Goal: Information Seeking & Learning: Learn about a topic

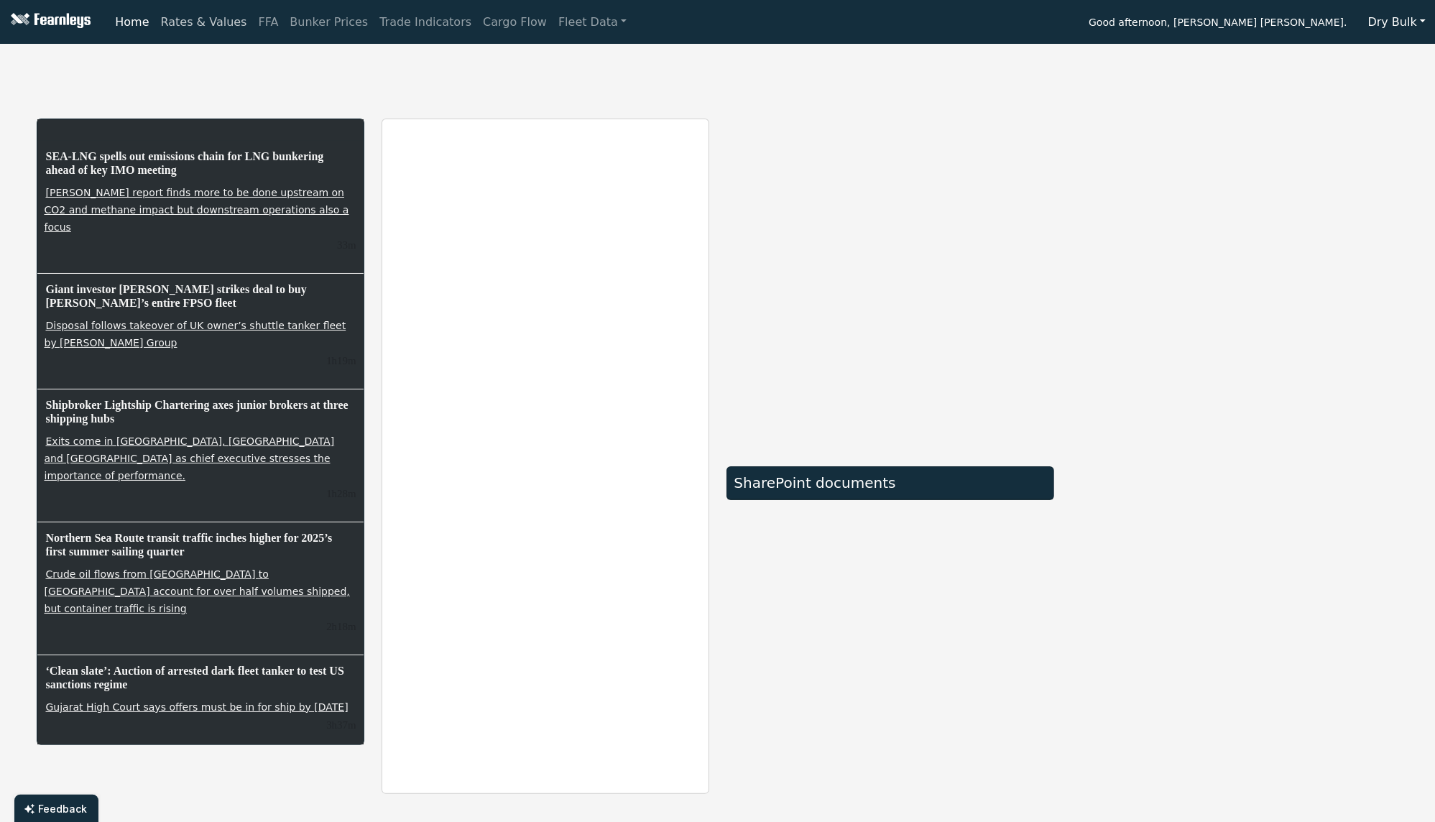
click at [180, 22] on link "Rates & Values" at bounding box center [204, 22] width 98 height 29
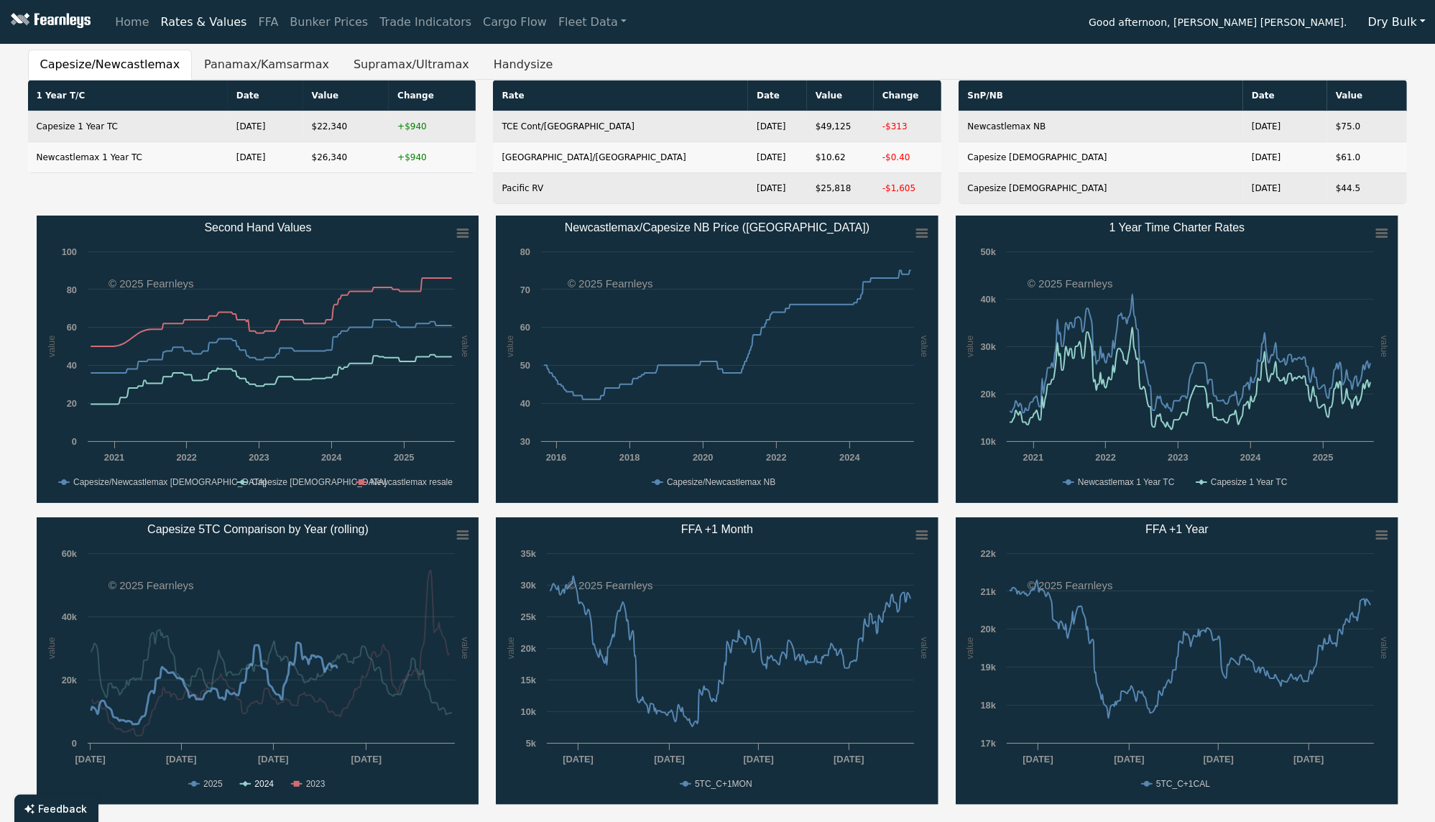
click at [260, 783] on text "2024" at bounding box center [263, 784] width 19 height 10
click at [320, 784] on text "2023" at bounding box center [314, 784] width 19 height 10
click at [425, 19] on link "Trade Indicators" at bounding box center [425, 22] width 103 height 29
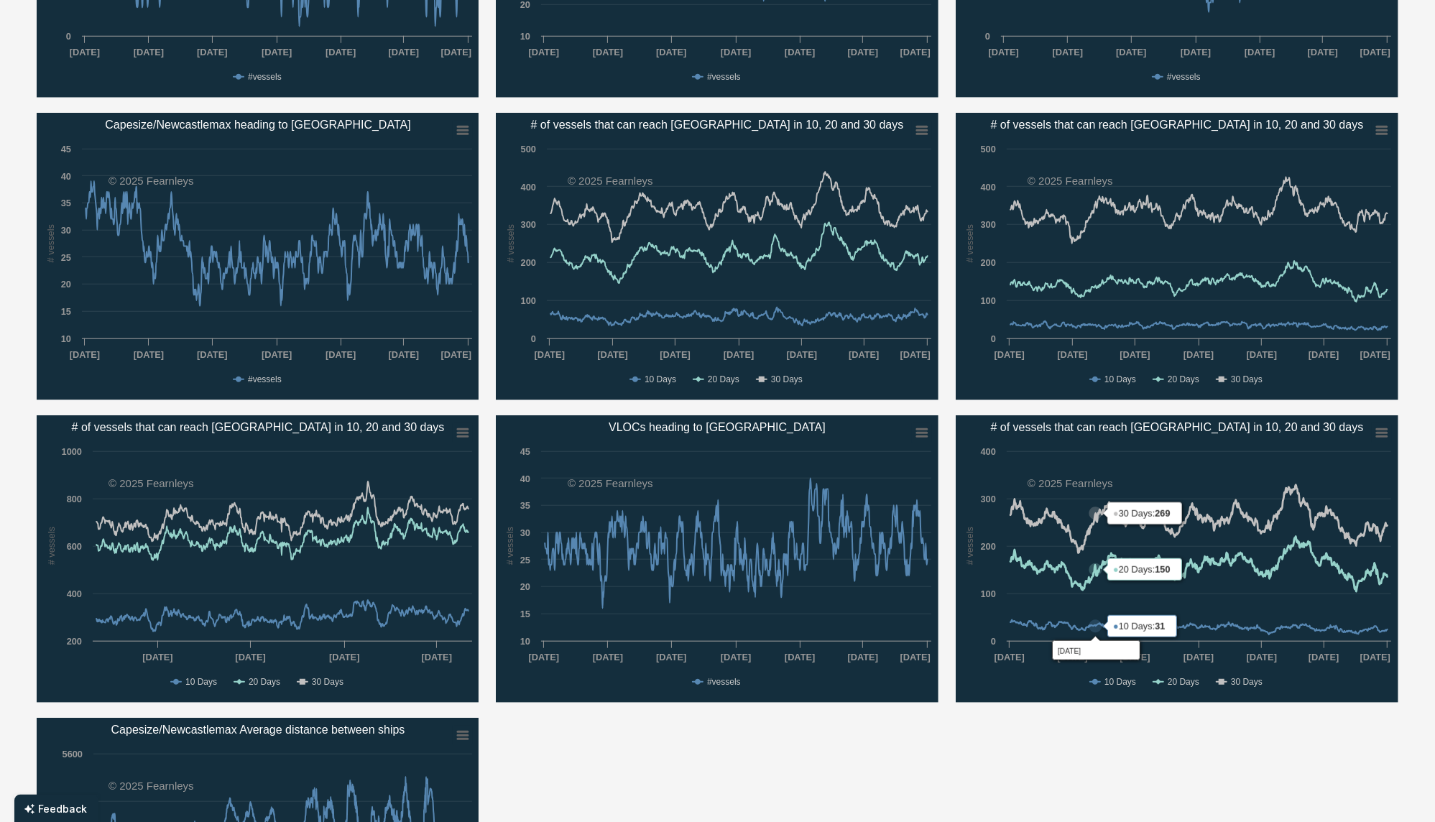
scroll to position [1150, 0]
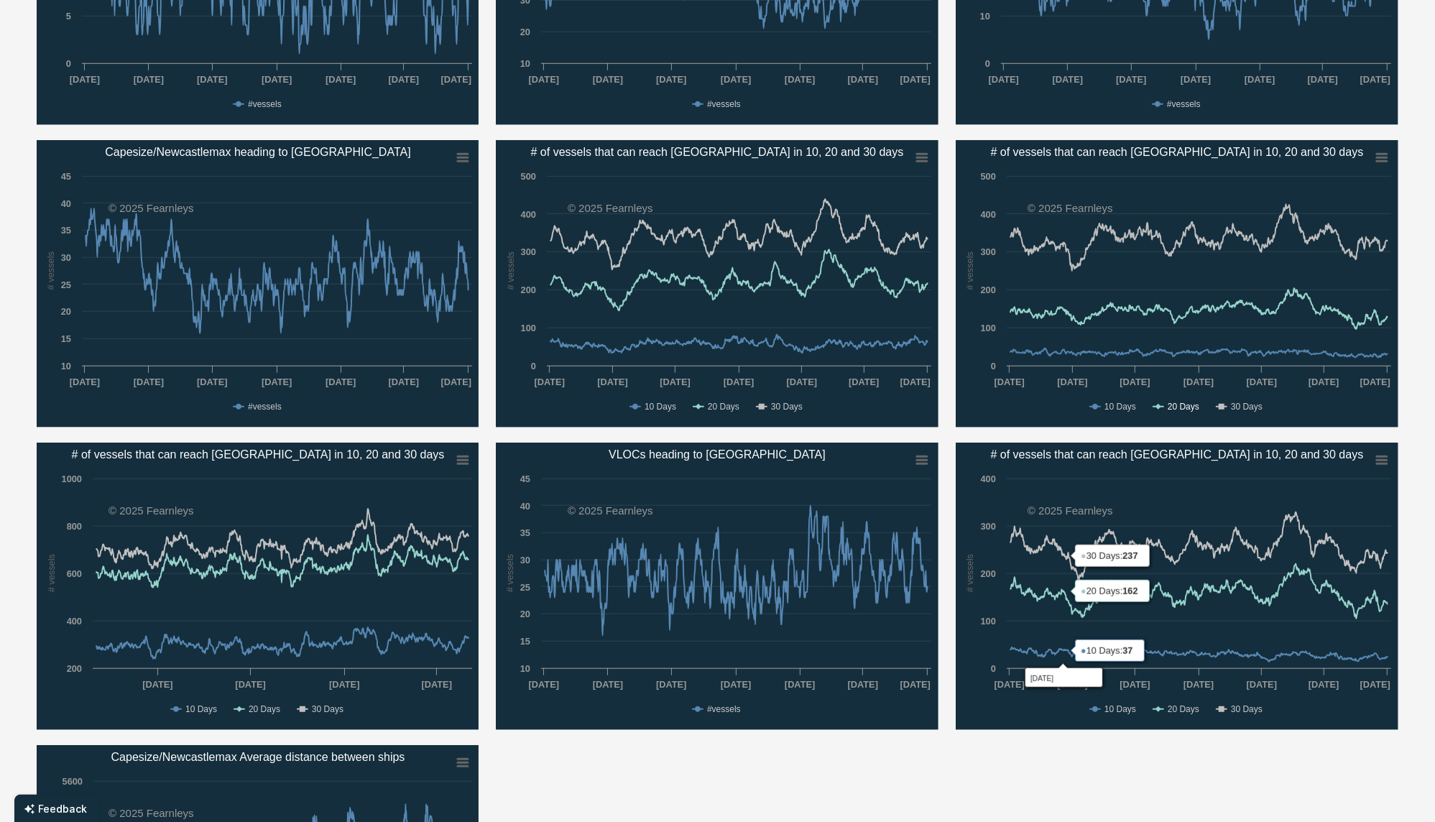
click at [1183, 406] on text "20 Days" at bounding box center [1184, 407] width 32 height 10
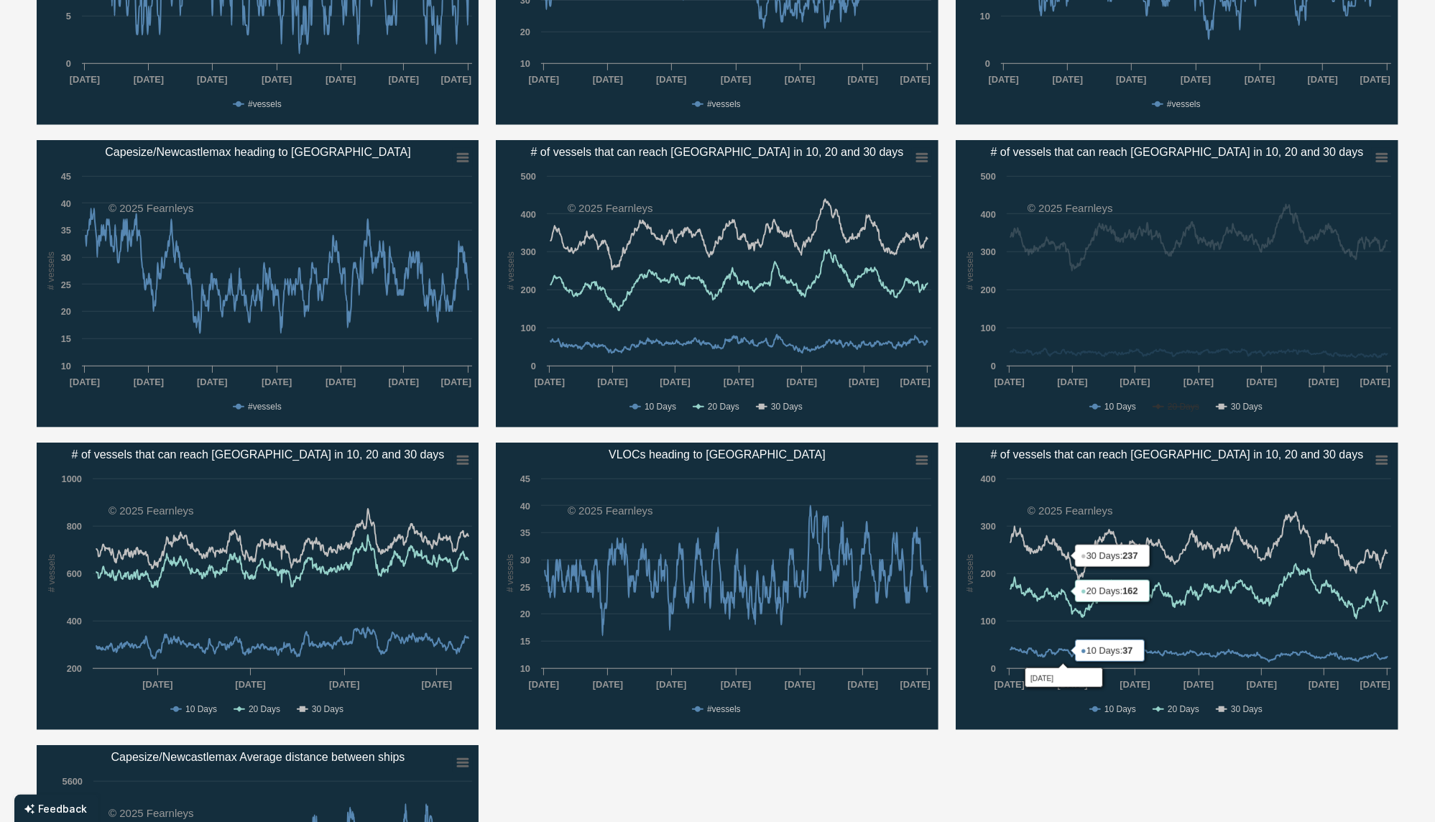
click at [1243, 407] on text "30 Days" at bounding box center [1247, 407] width 32 height 10
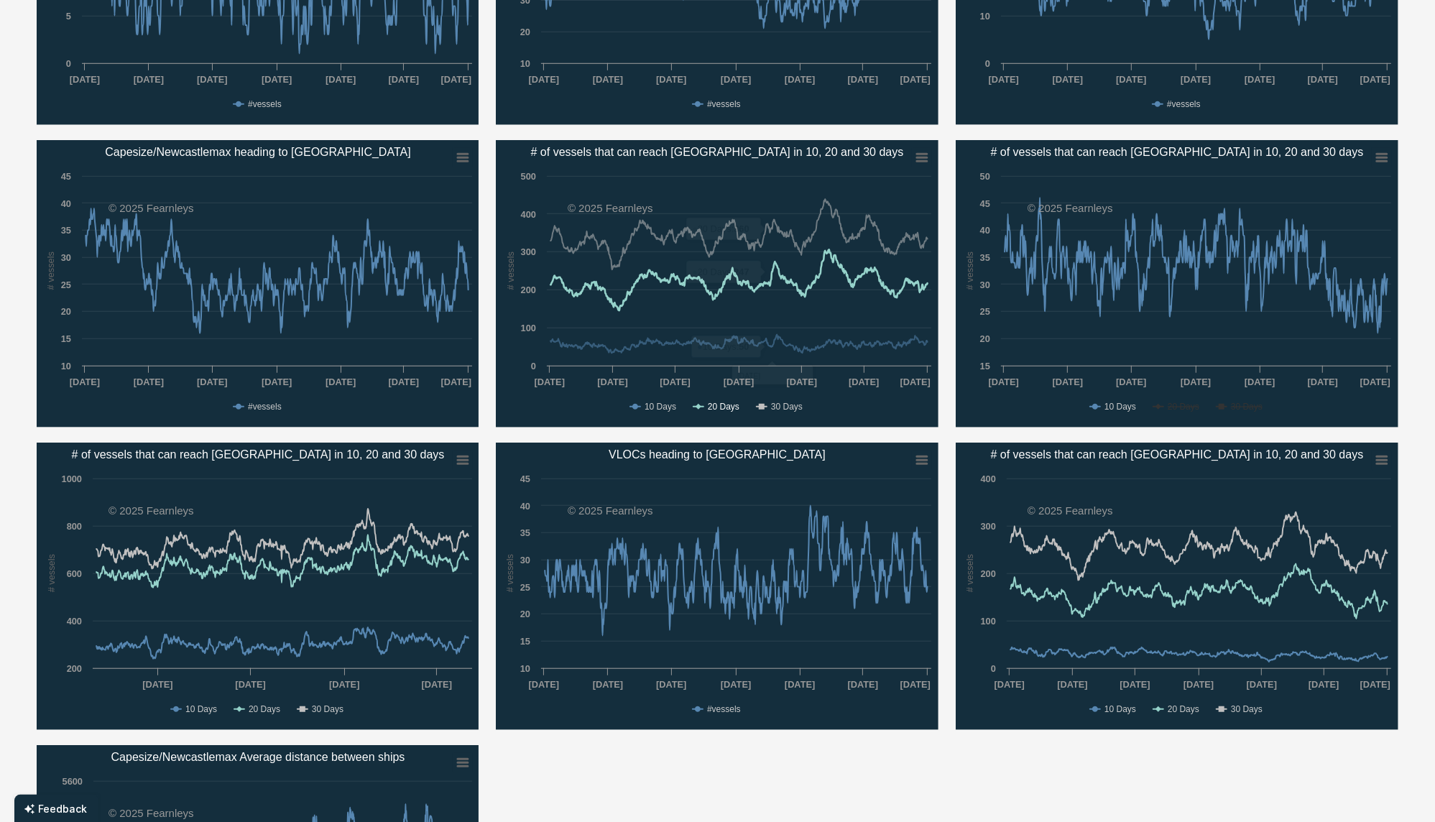
click at [720, 404] on text "20 Days" at bounding box center [724, 407] width 32 height 10
click at [782, 403] on text "30 Days" at bounding box center [787, 407] width 32 height 10
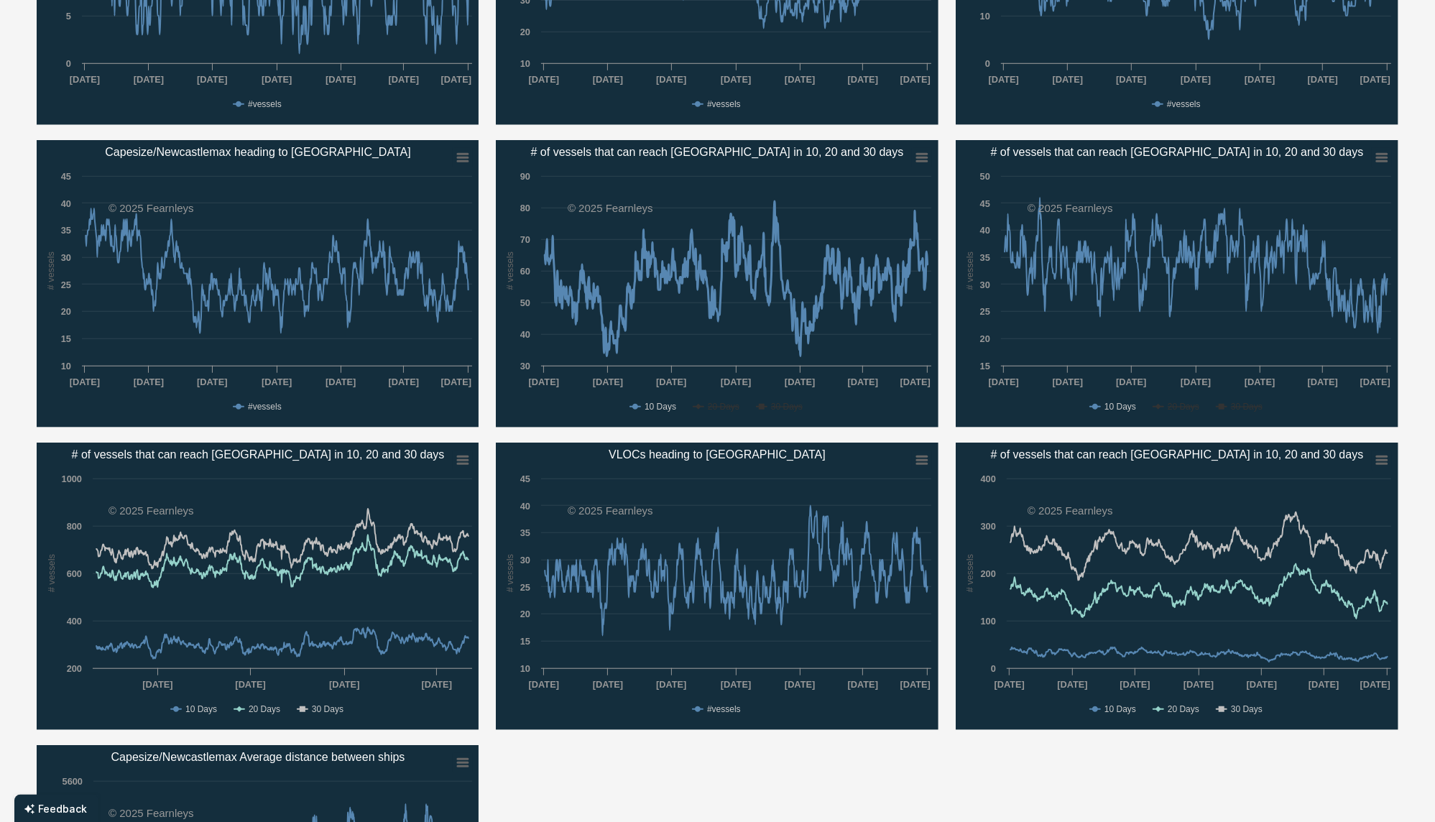
click at [717, 404] on text "20 Days" at bounding box center [724, 407] width 32 height 10
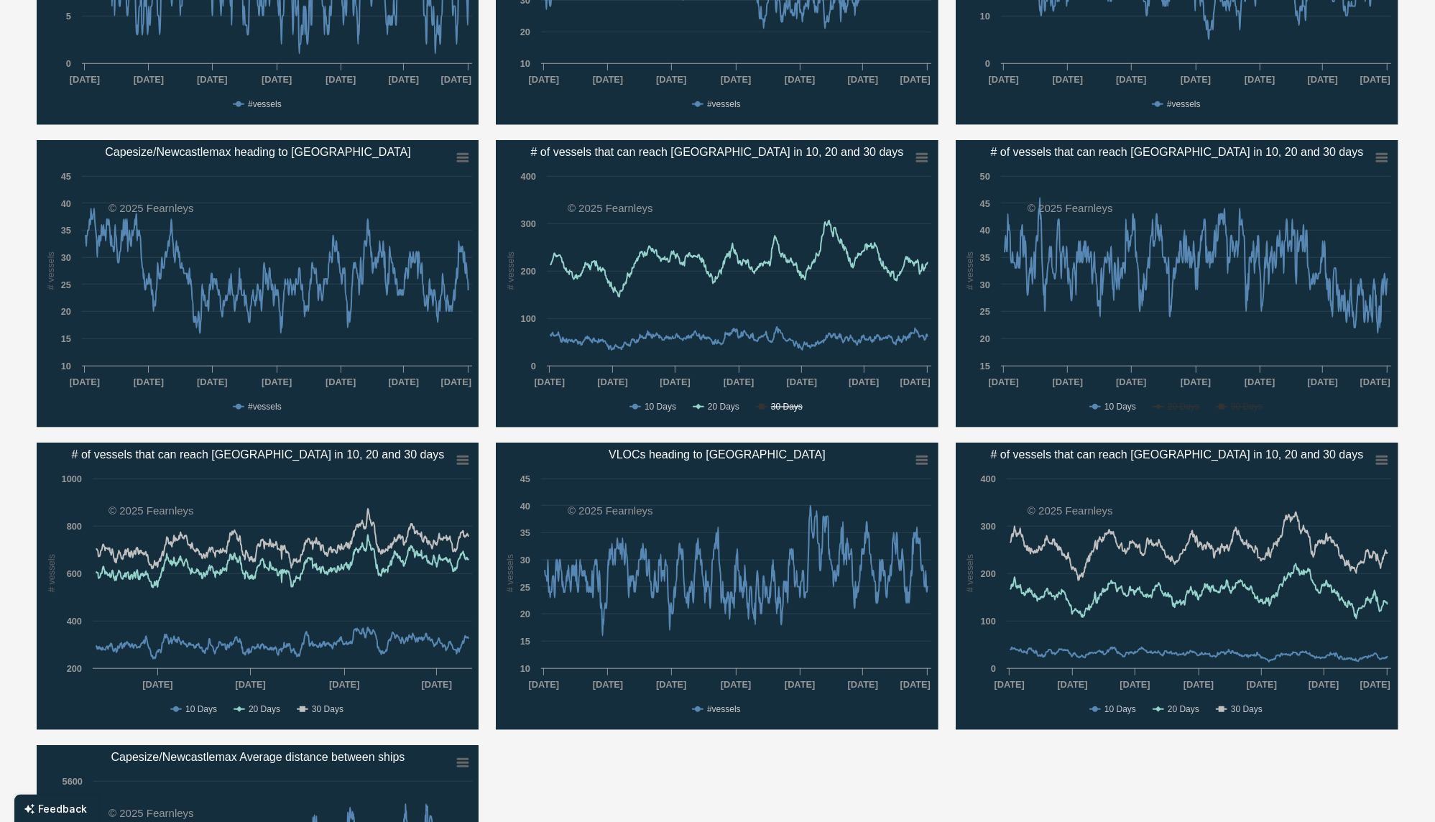
click at [783, 410] on text "30 Days" at bounding box center [787, 407] width 32 height 10
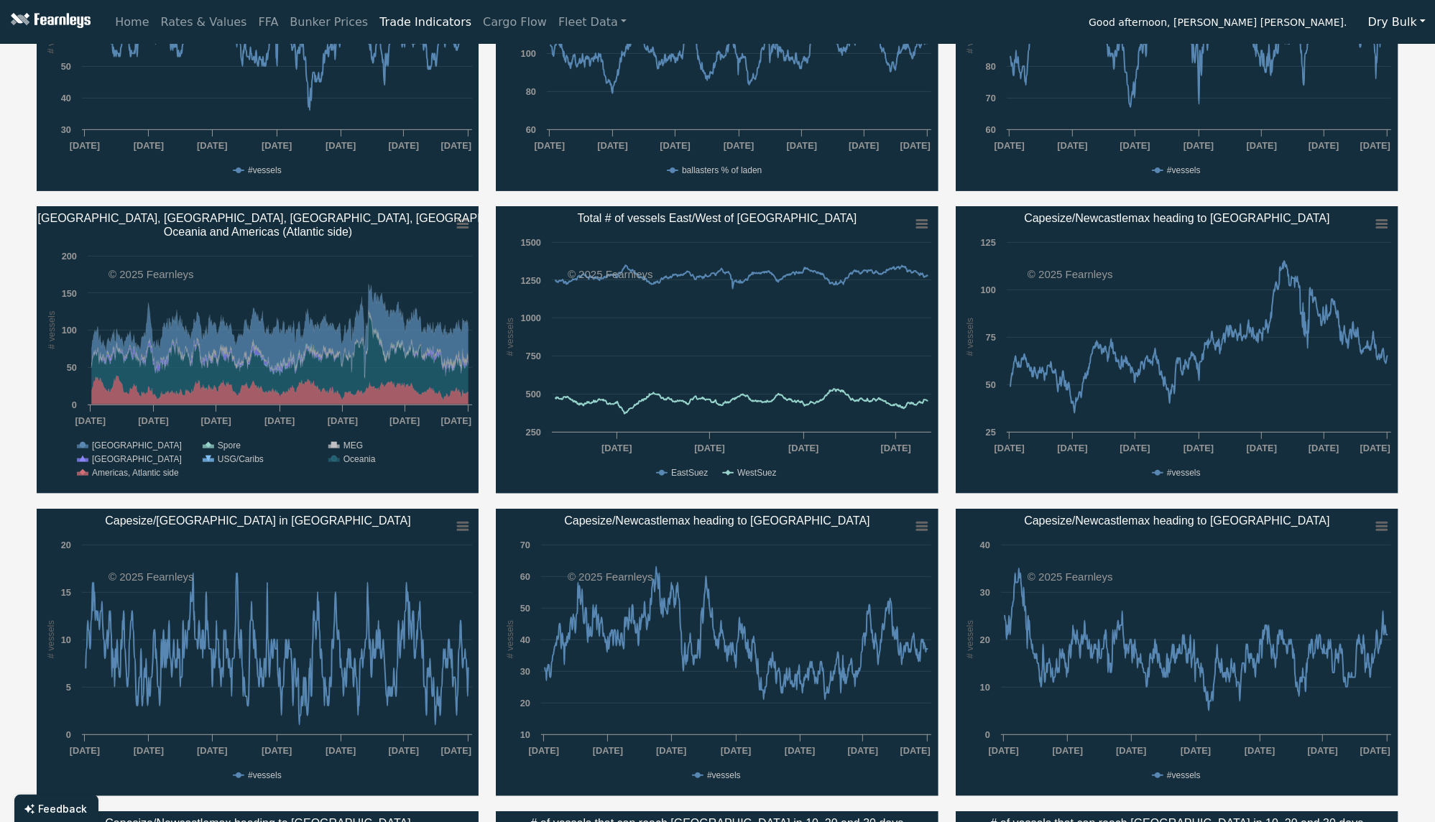
scroll to position [0, 0]
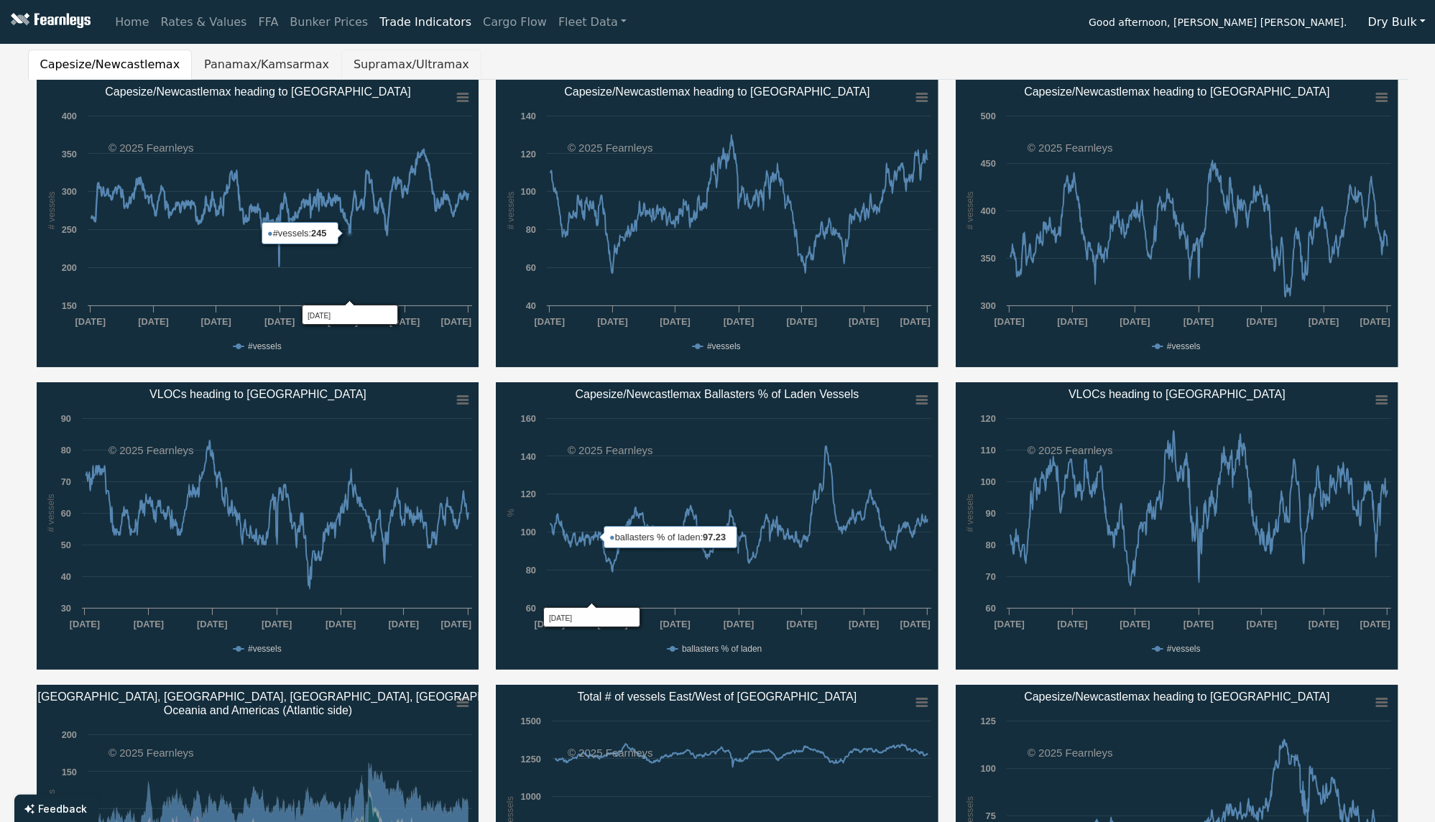
click at [361, 71] on button "Supramax/Ultramax" at bounding box center [411, 65] width 140 height 30
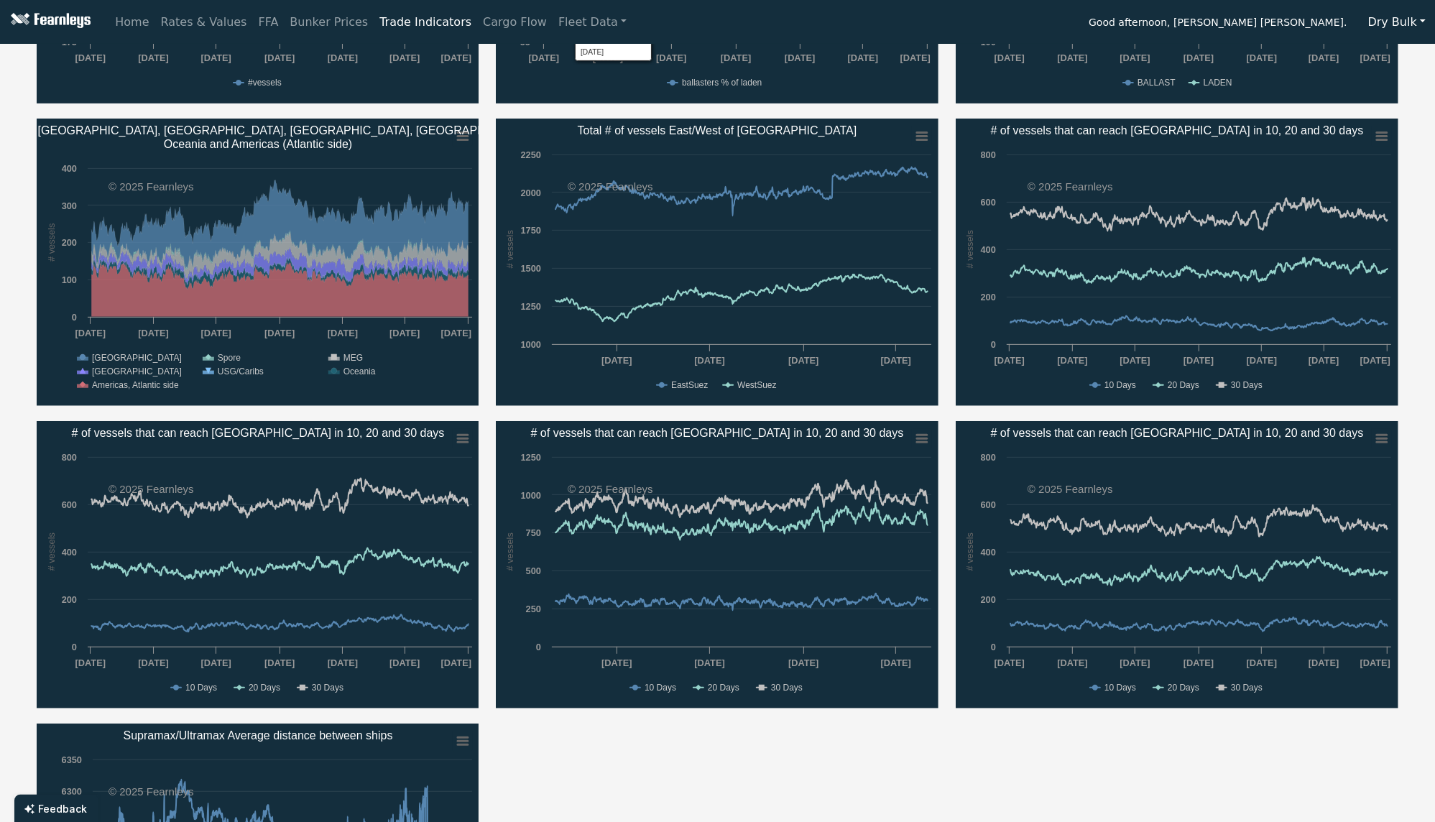
scroll to position [574, 0]
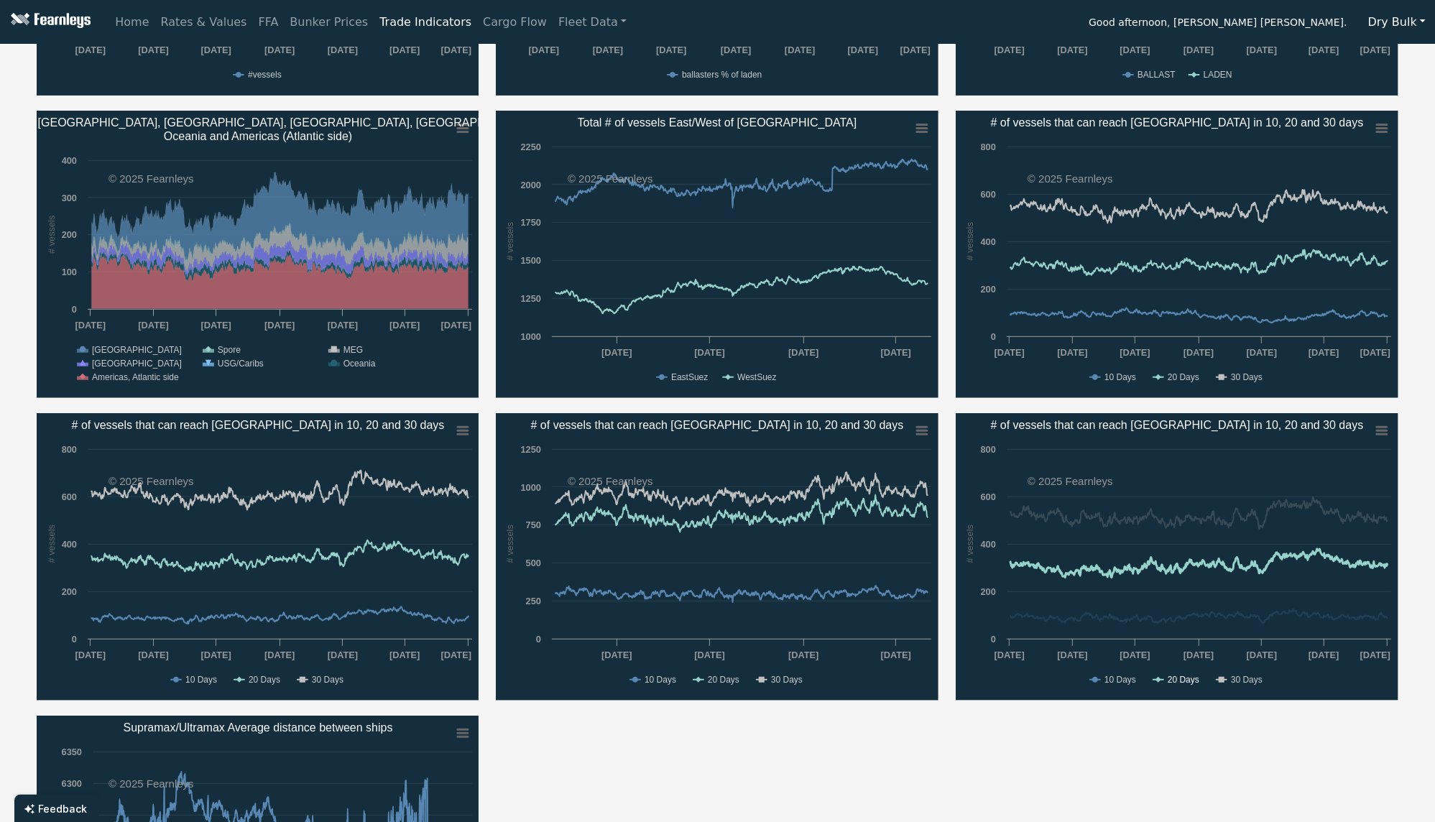
click at [1185, 681] on text "20 Days" at bounding box center [1184, 680] width 32 height 10
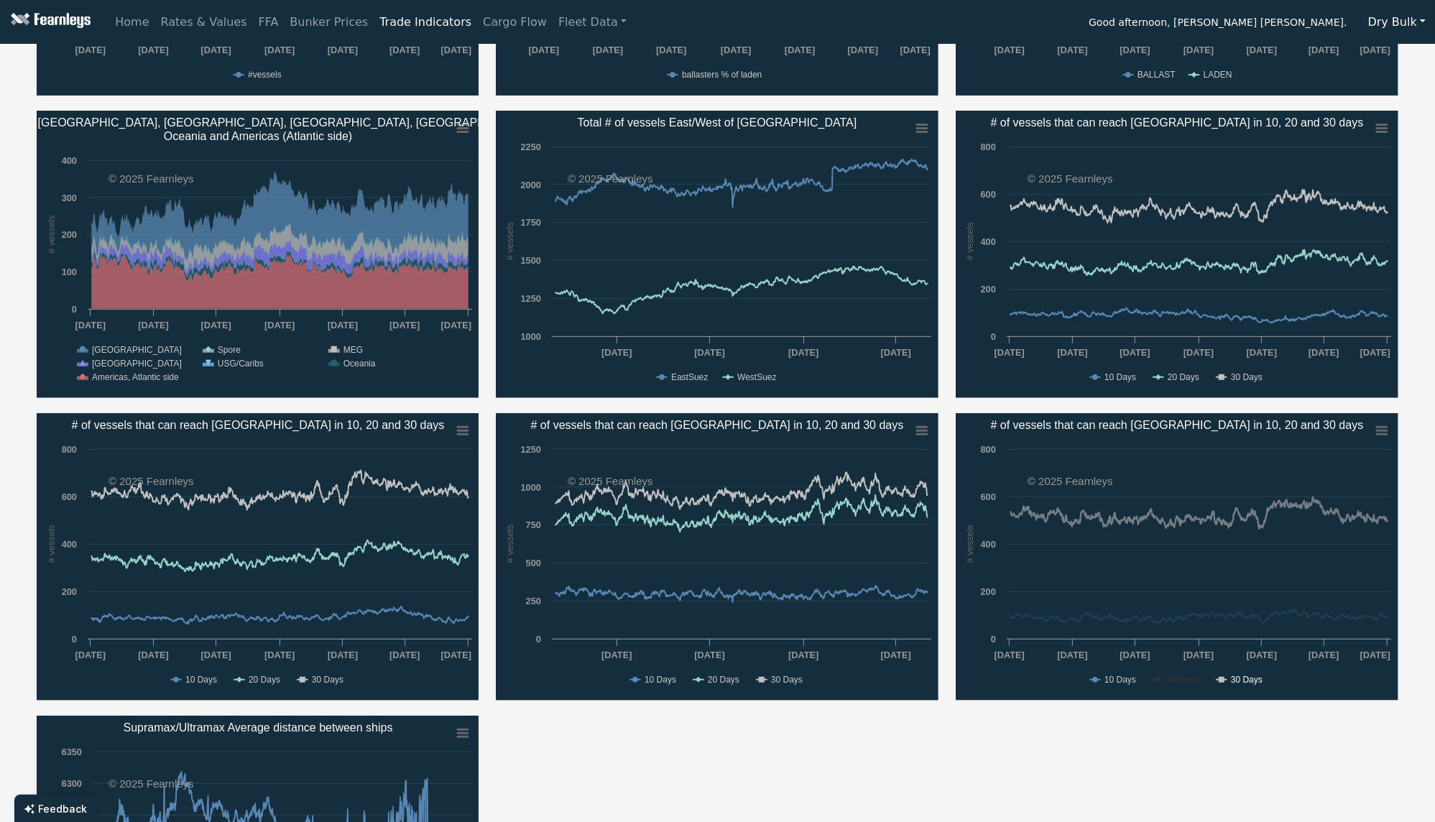
click at [1233, 678] on text "30 Days" at bounding box center [1247, 680] width 32 height 10
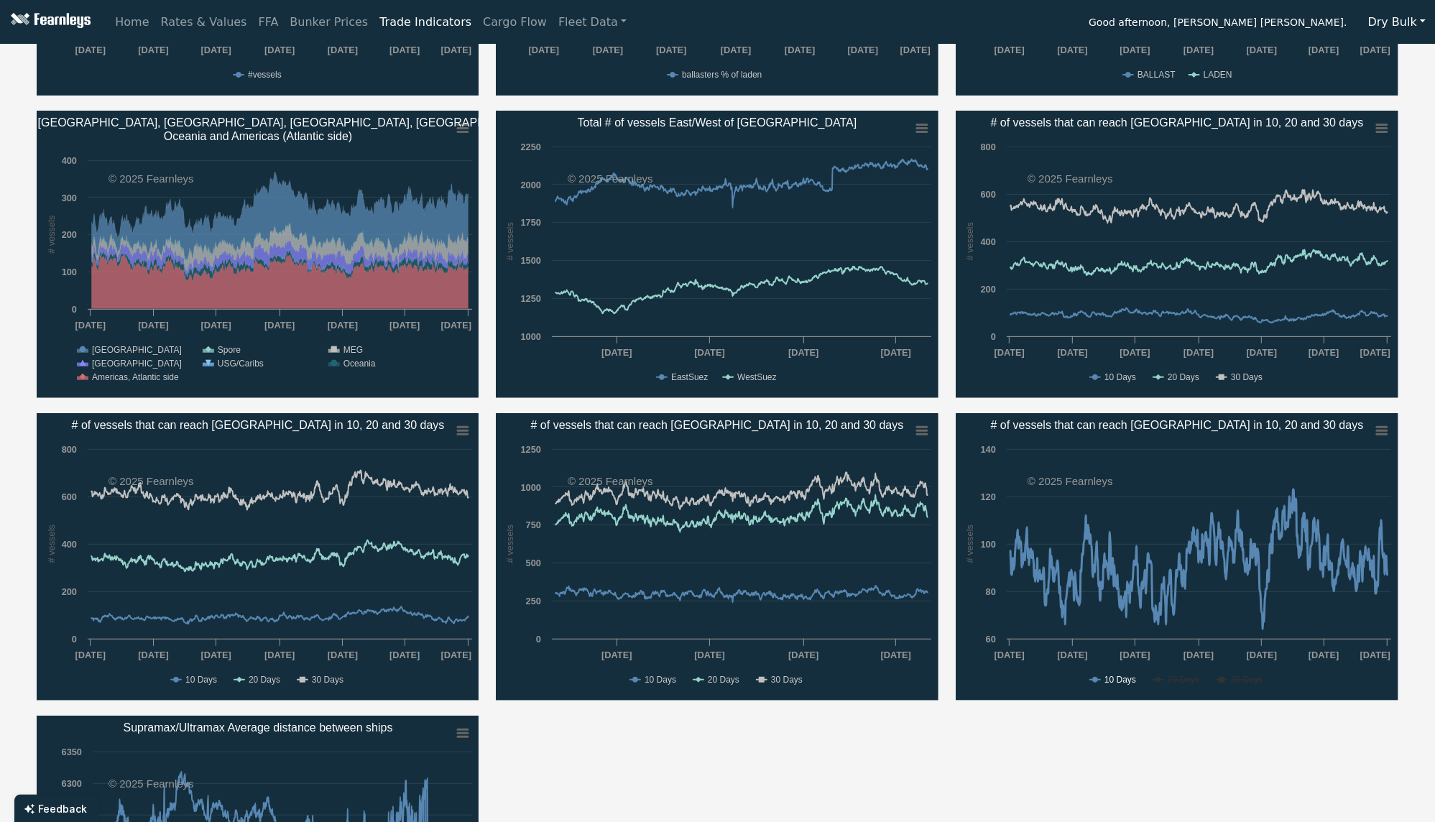
drag, startPoint x: 1112, startPoint y: 674, endPoint x: 1164, endPoint y: 677, distance: 51.8
click at [1116, 675] on text "10 Days" at bounding box center [1121, 680] width 32 height 10
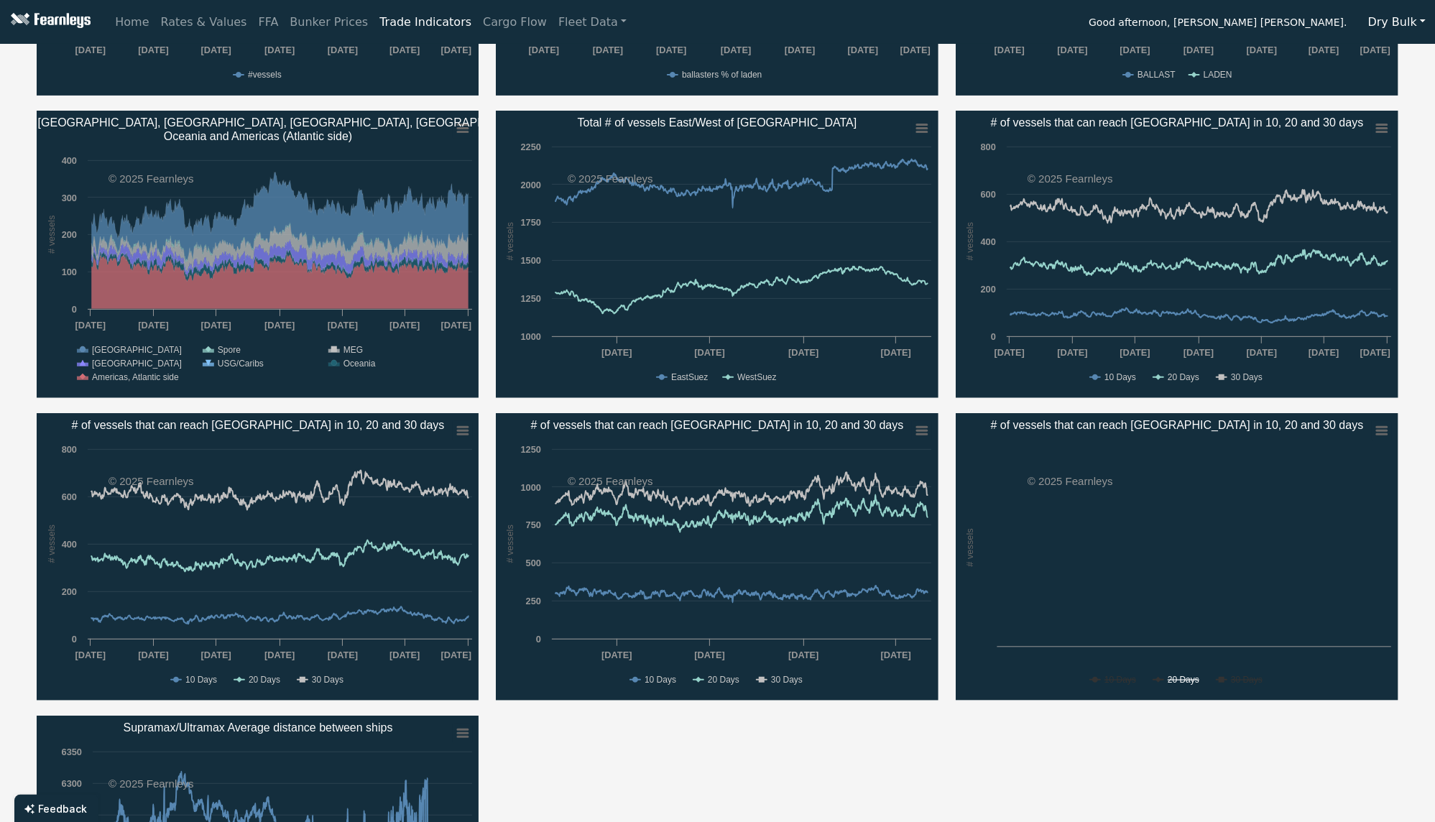
click at [1179, 678] on text "20 Days" at bounding box center [1184, 680] width 32 height 10
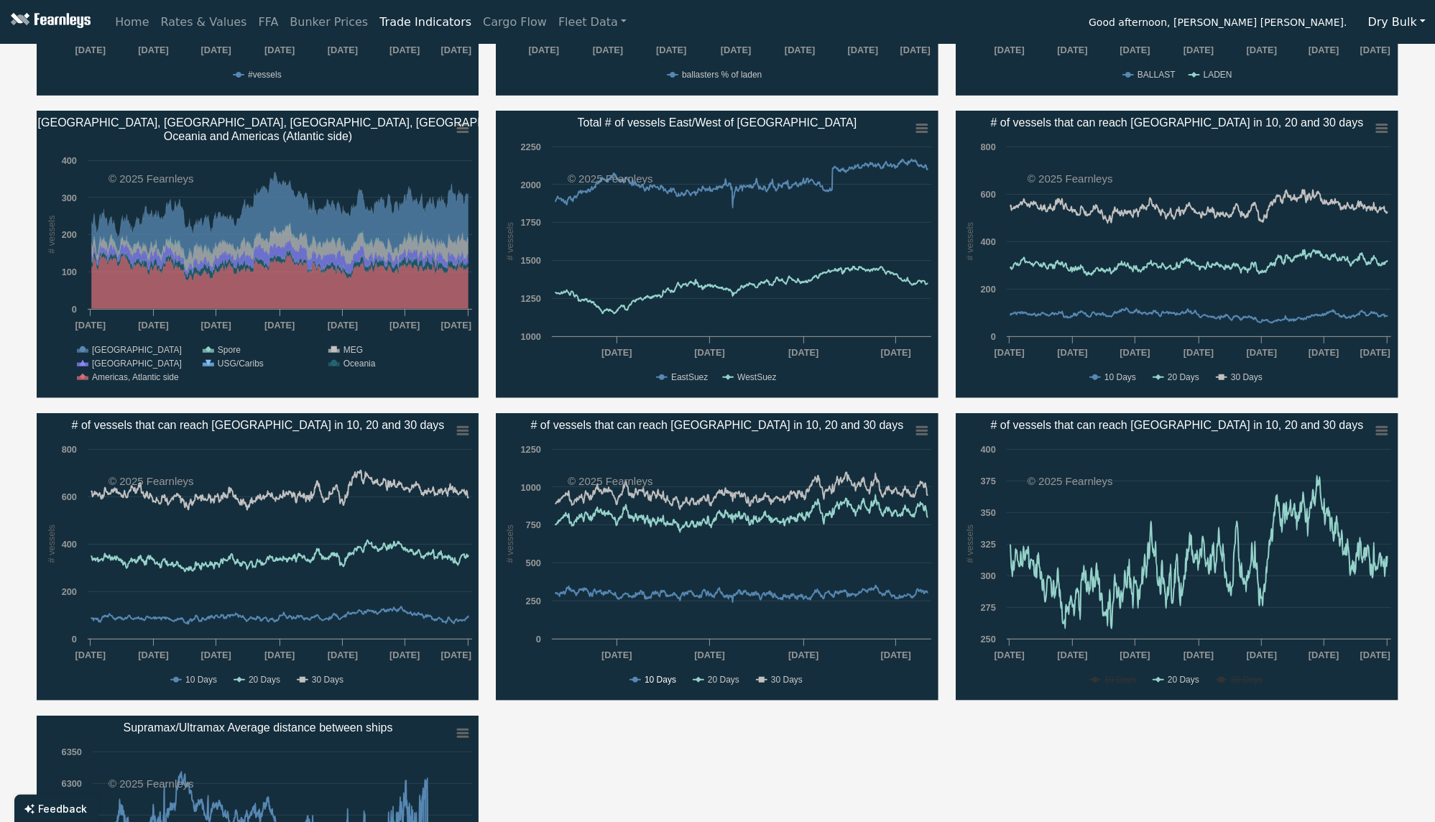
click at [676, 681] on text "10 Days" at bounding box center [661, 680] width 32 height 10
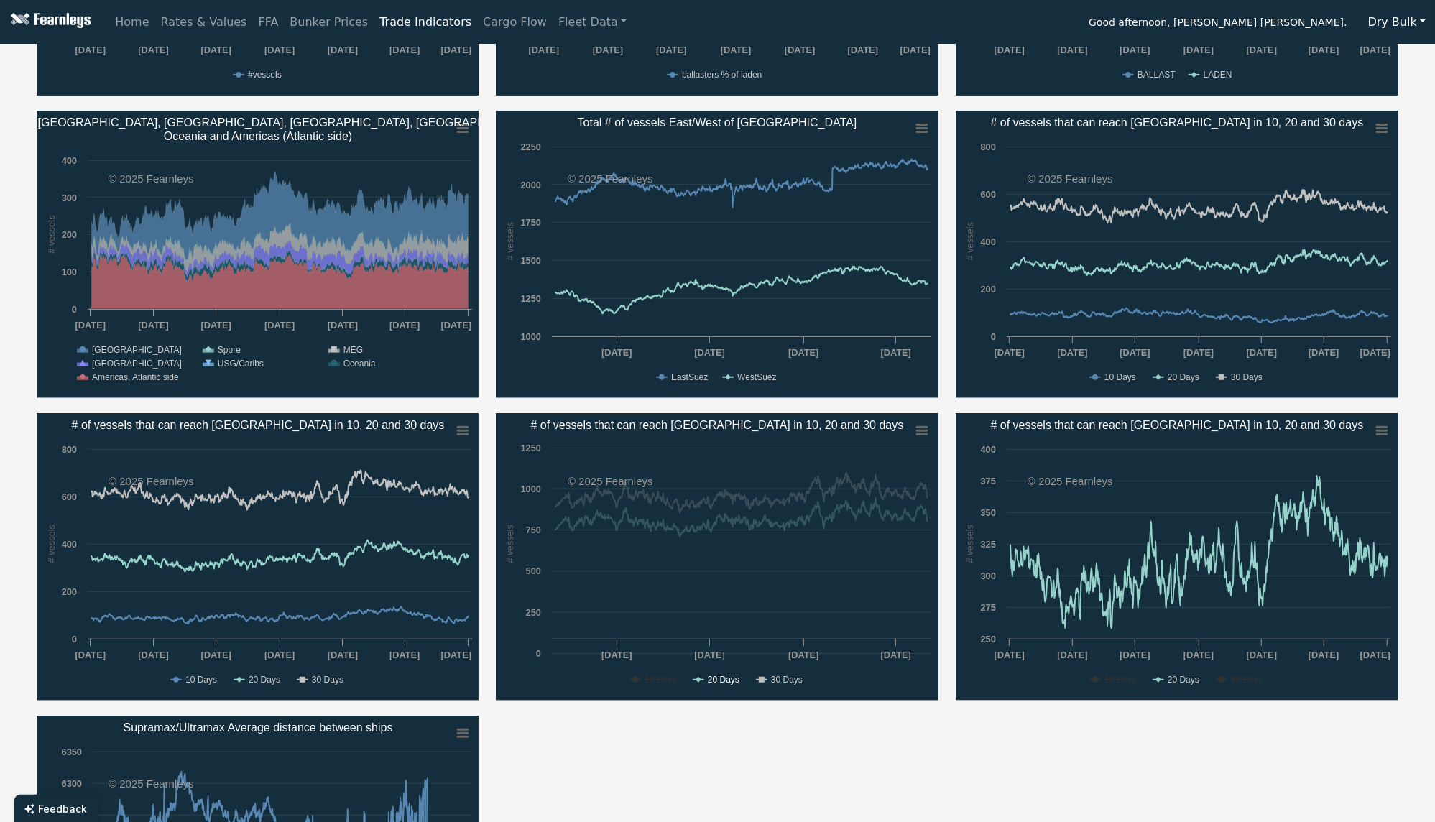
click at [789, 678] on text "30 Days" at bounding box center [787, 680] width 32 height 10
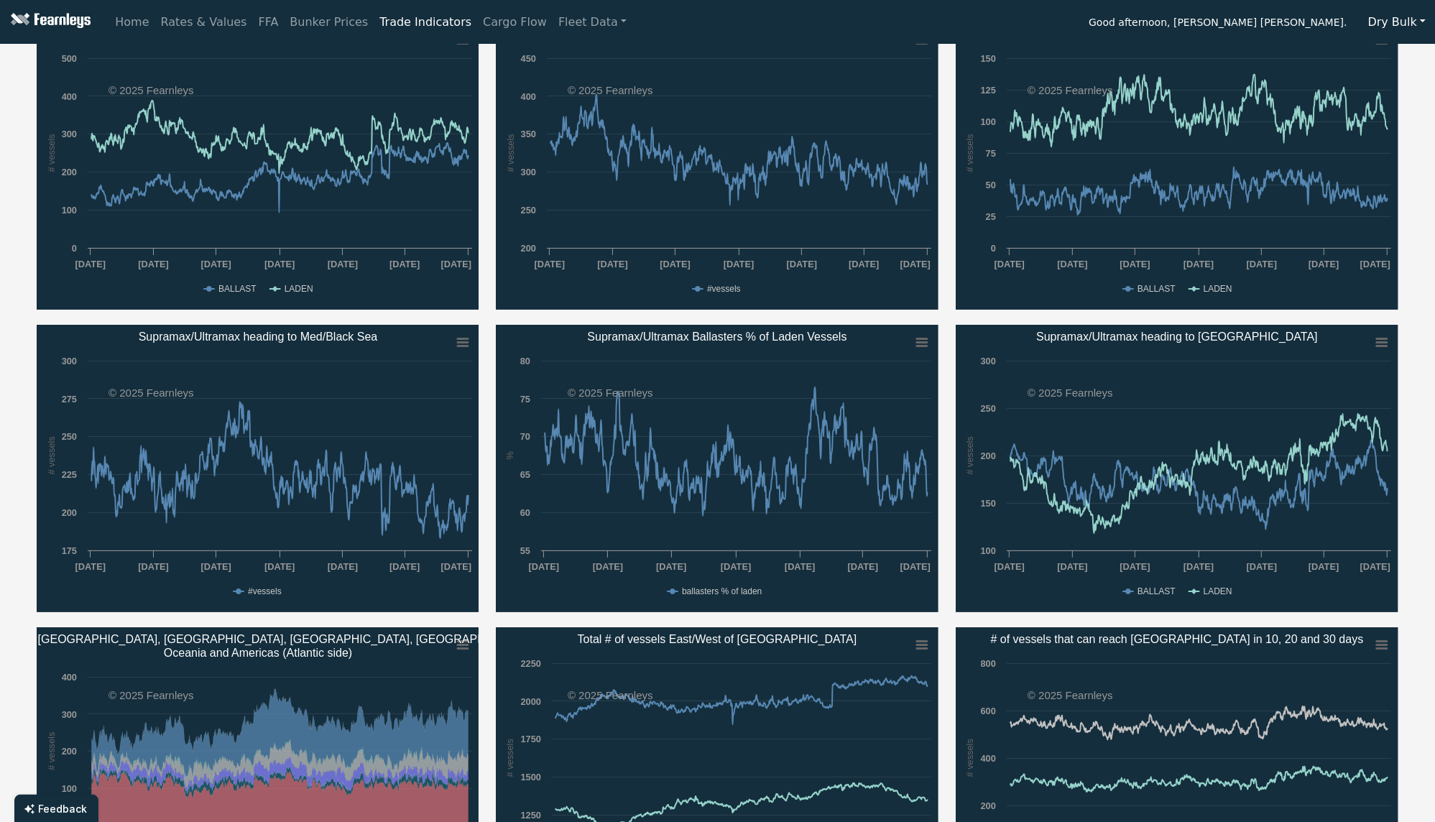
scroll to position [0, 0]
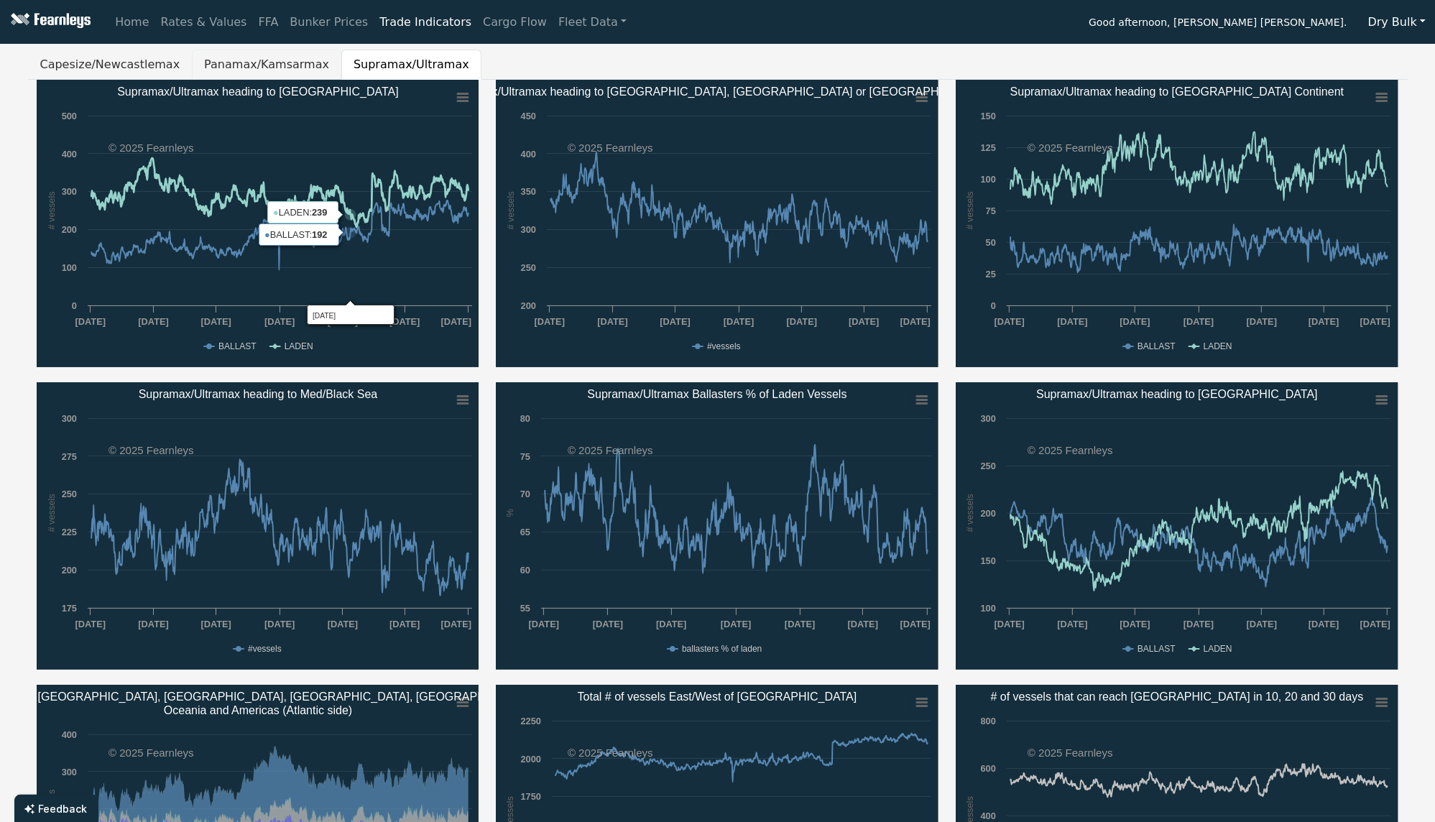
click at [252, 51] on button "Panamax/Kamsarmax" at bounding box center [266, 65] width 149 height 30
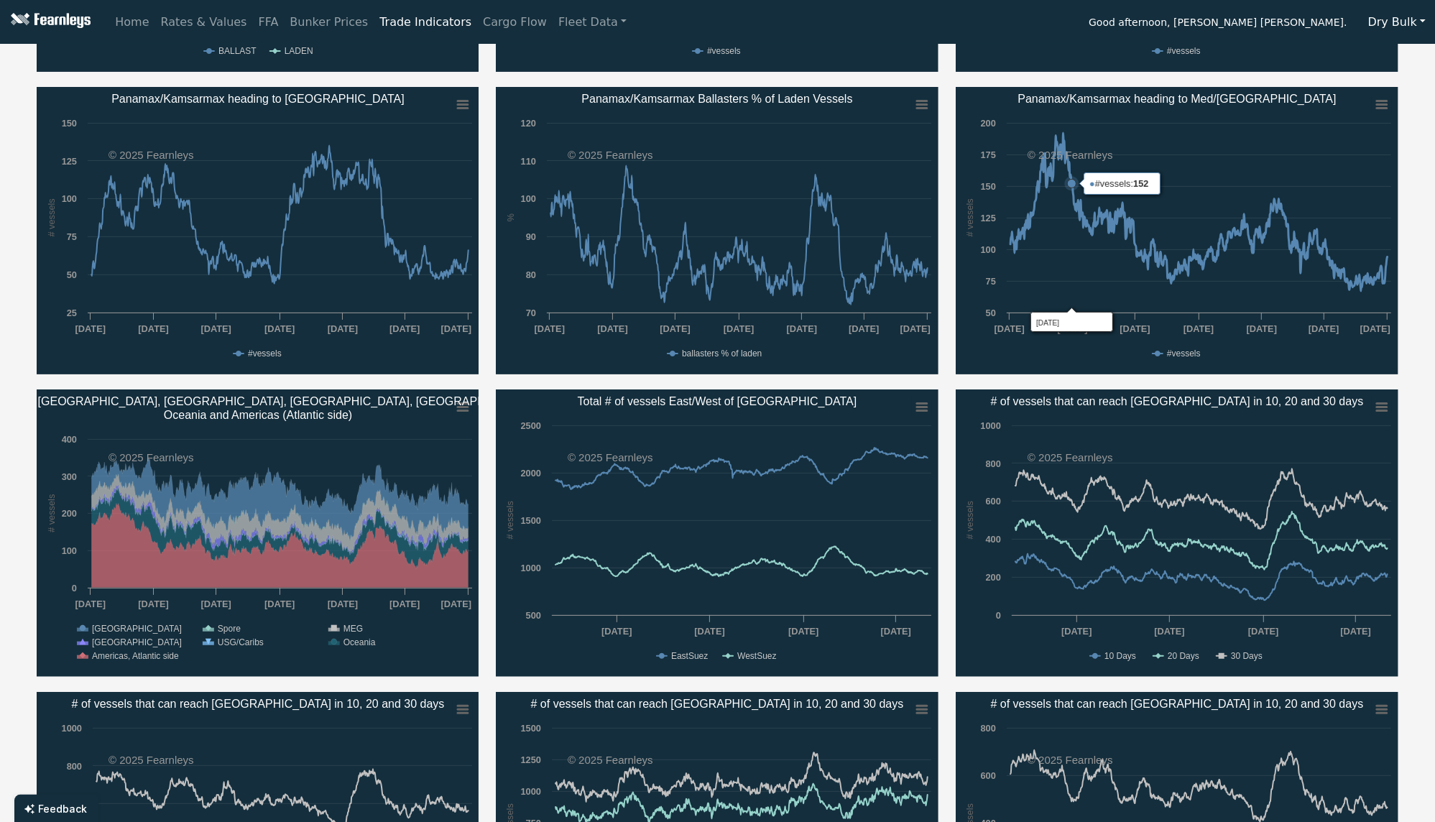
scroll to position [383, 0]
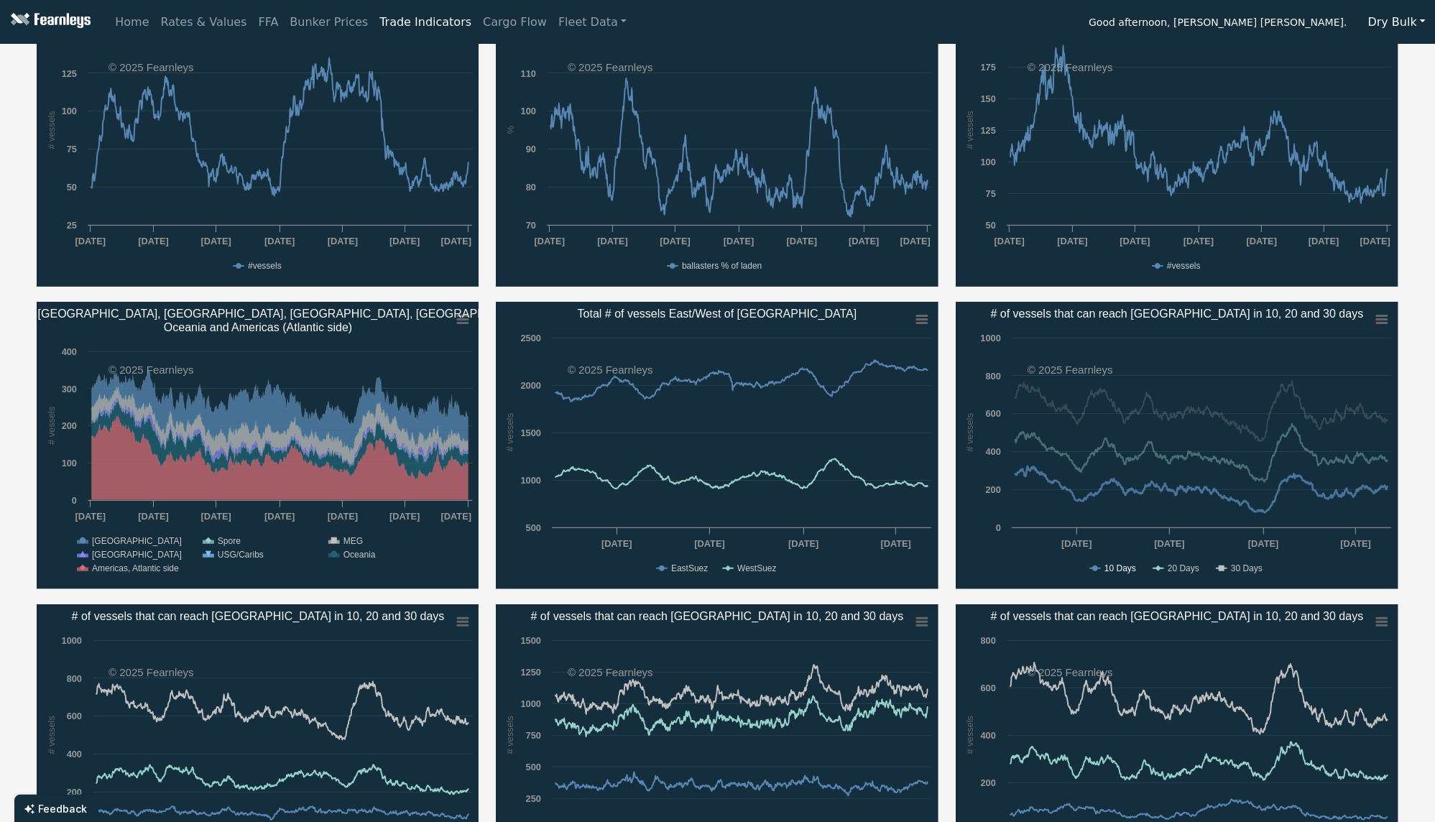
click at [1125, 565] on text "10 Days" at bounding box center [1121, 568] width 32 height 10
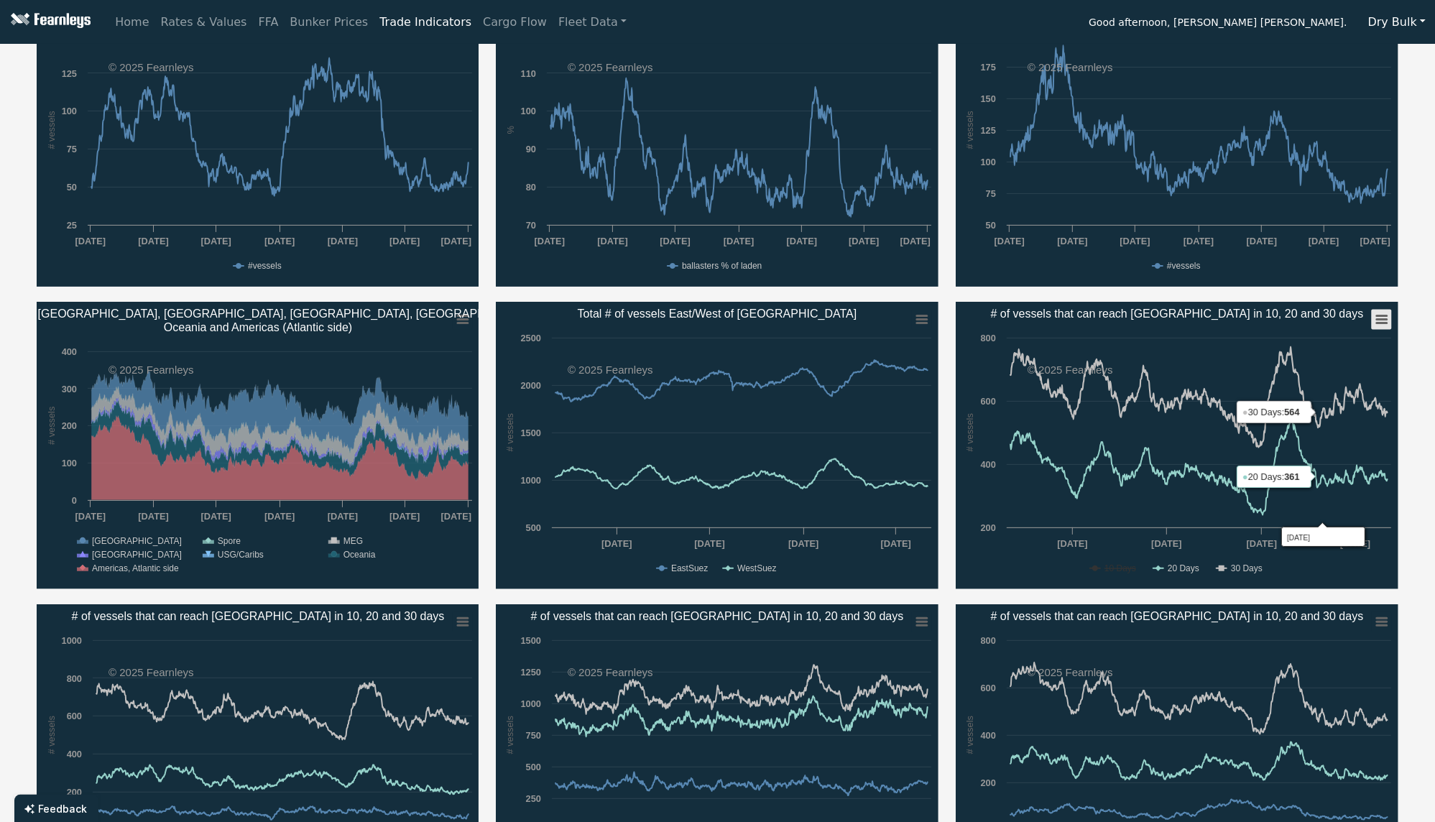
click at [1377, 323] on icon "# of vessels that can reach Santos in 10, 20 and 30 days" at bounding box center [1382, 319] width 10 height 7
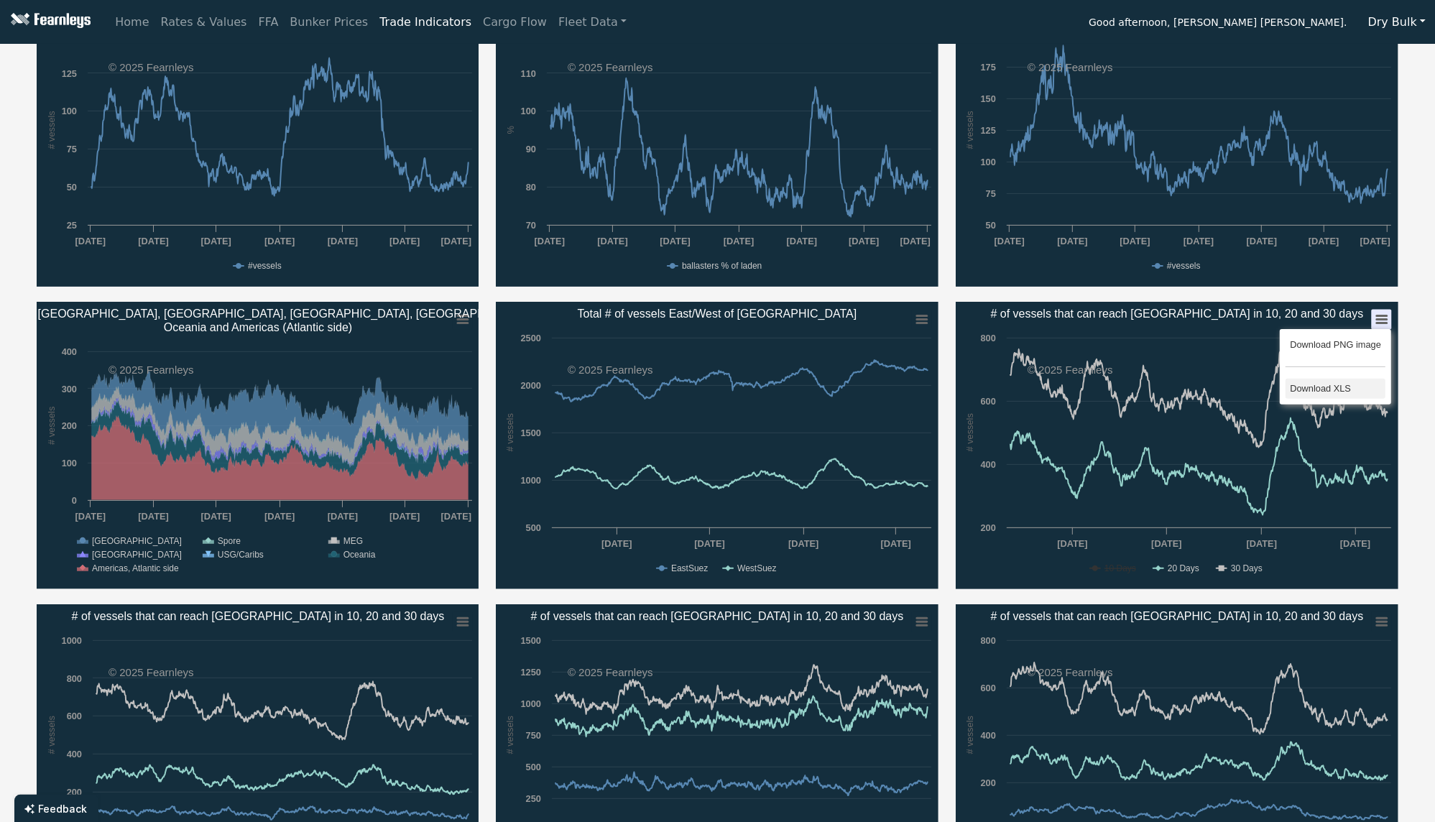
click at [1307, 384] on li "Download XLS" at bounding box center [1336, 389] width 100 height 20
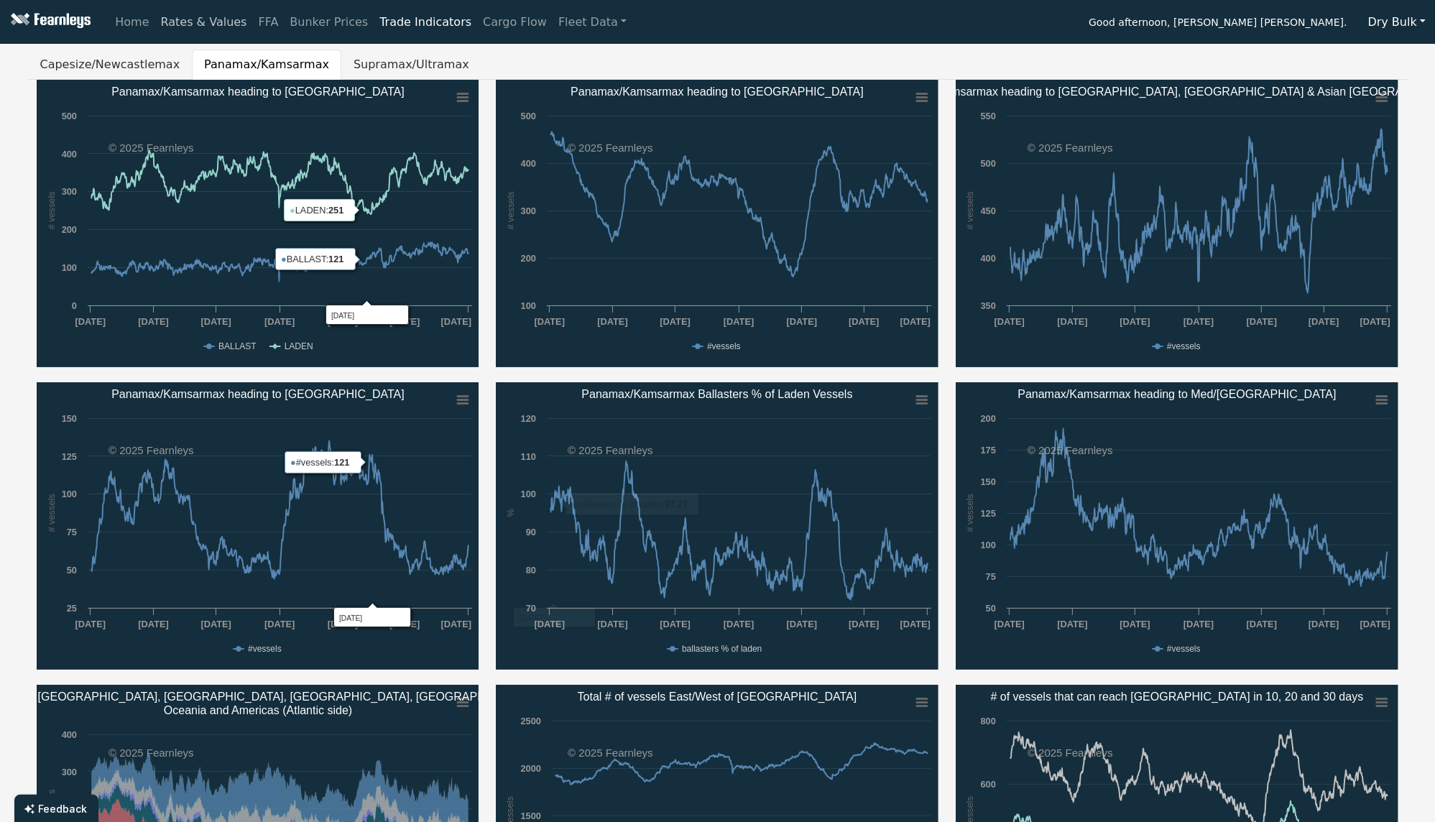
click at [194, 24] on link "Rates & Values" at bounding box center [204, 22] width 98 height 29
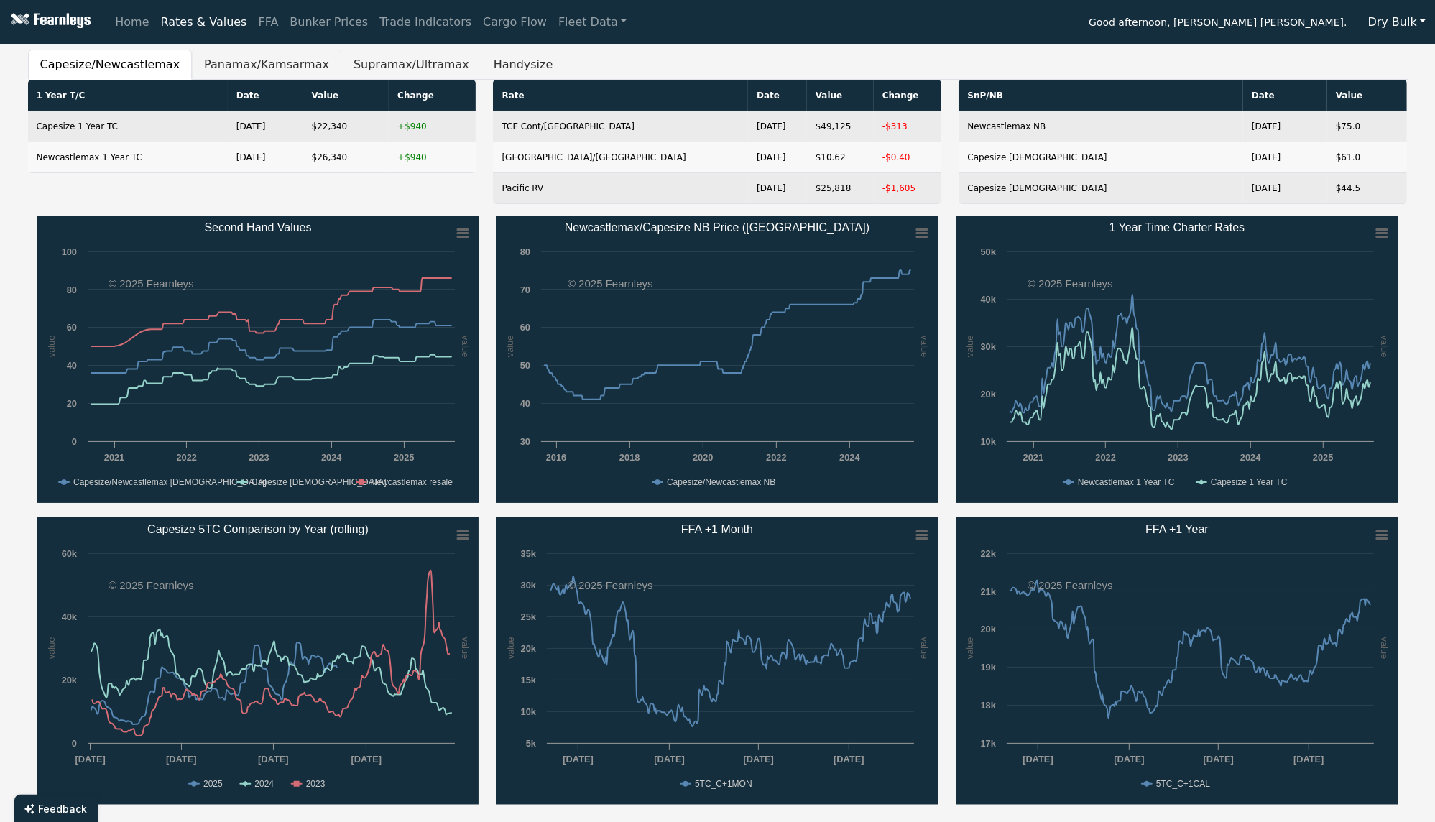
click at [240, 69] on button "Panamax/Kamsarmax" at bounding box center [266, 65] width 149 height 30
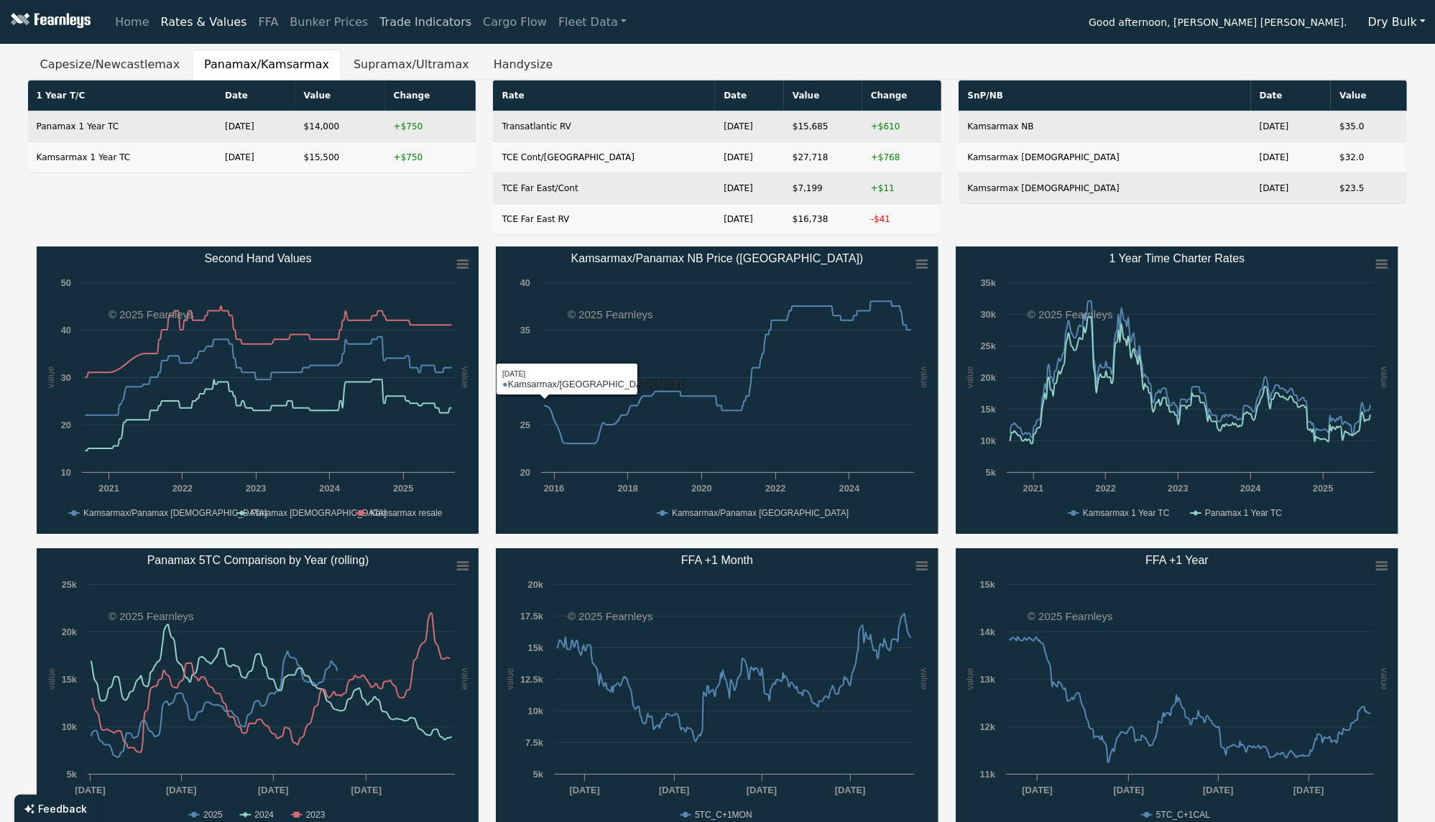
click at [402, 32] on link "Trade Indicators" at bounding box center [425, 22] width 103 height 29
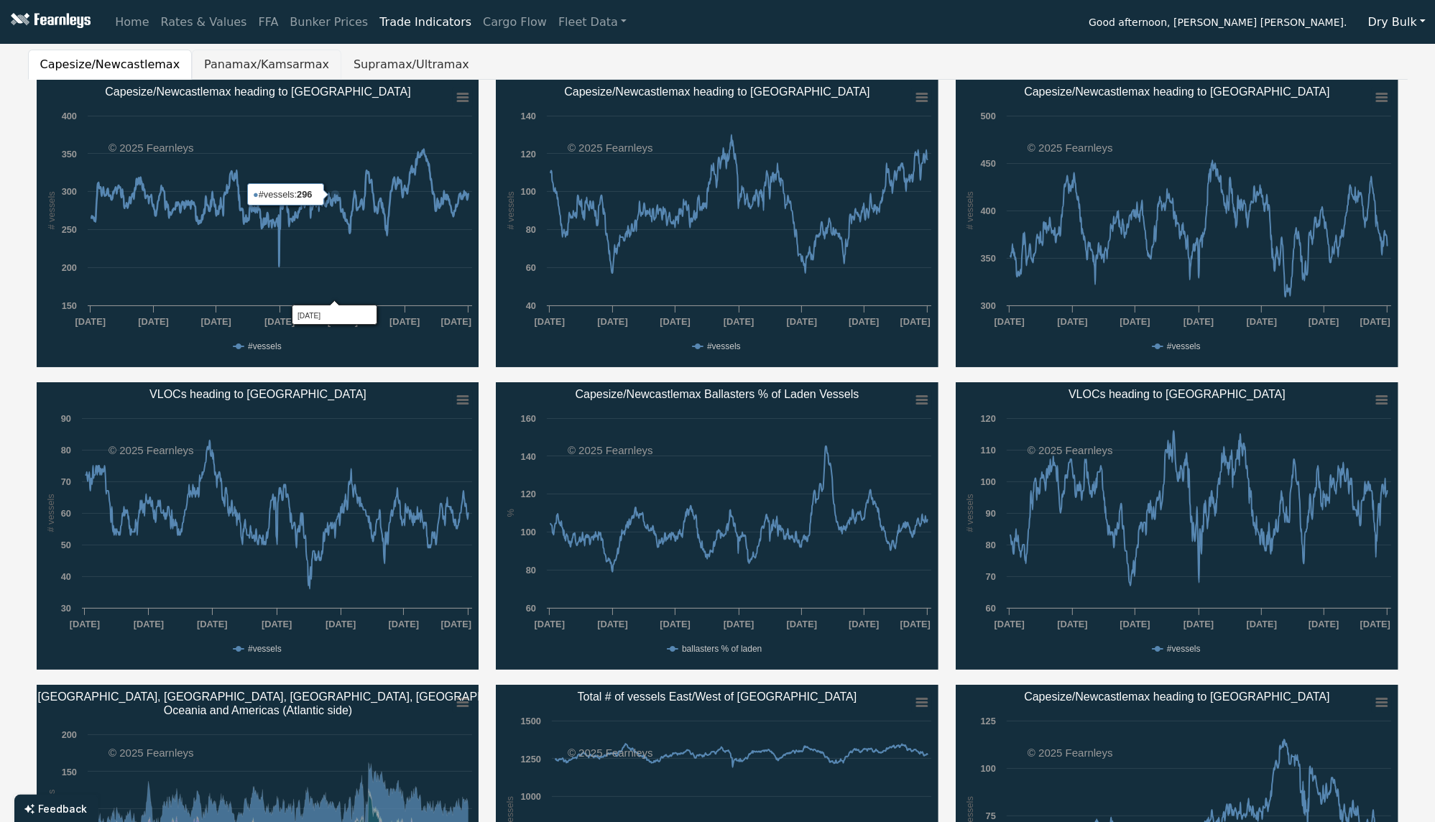
click at [251, 62] on button "Panamax/Kamsarmax" at bounding box center [266, 65] width 149 height 30
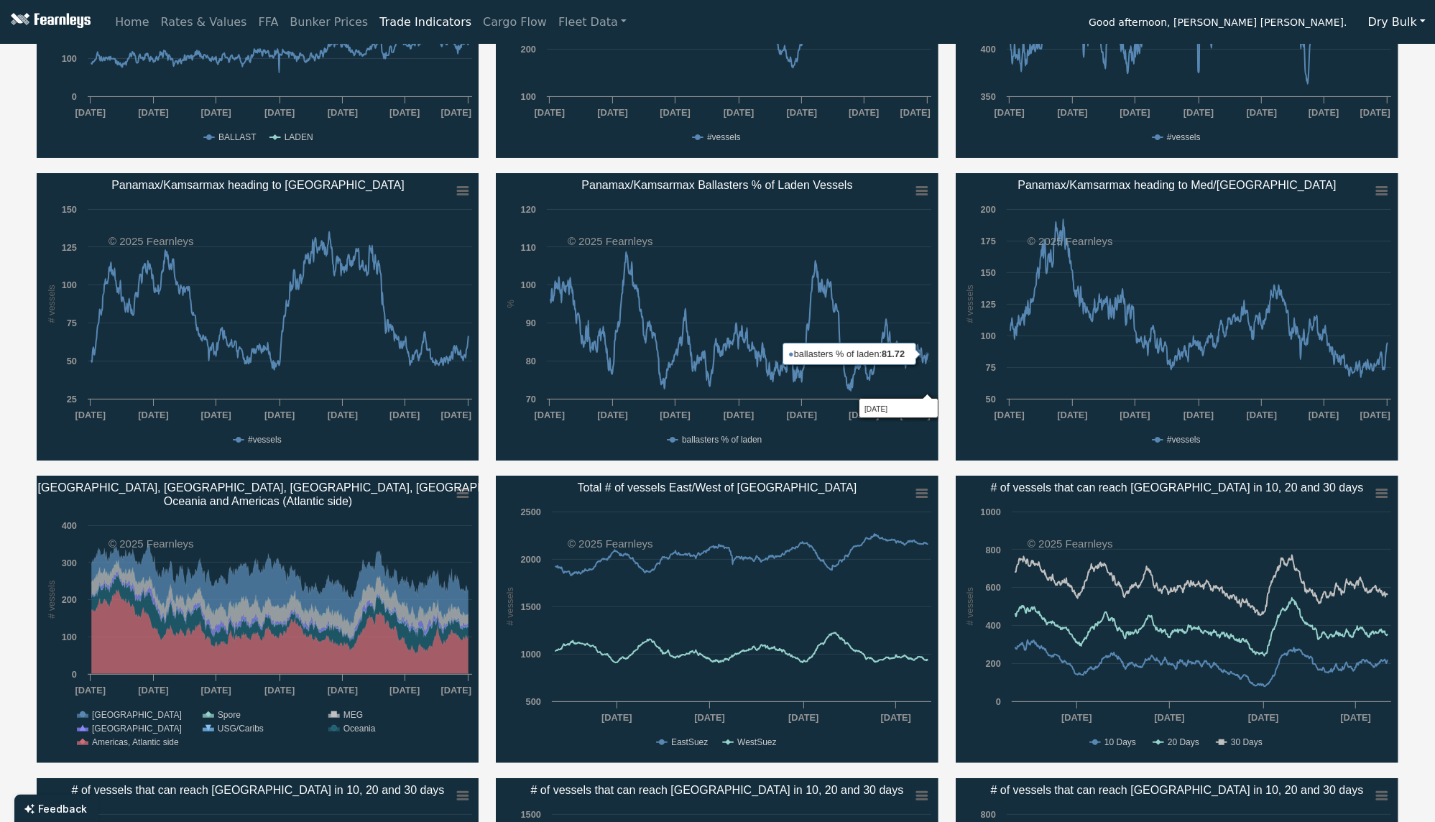
scroll to position [383, 0]
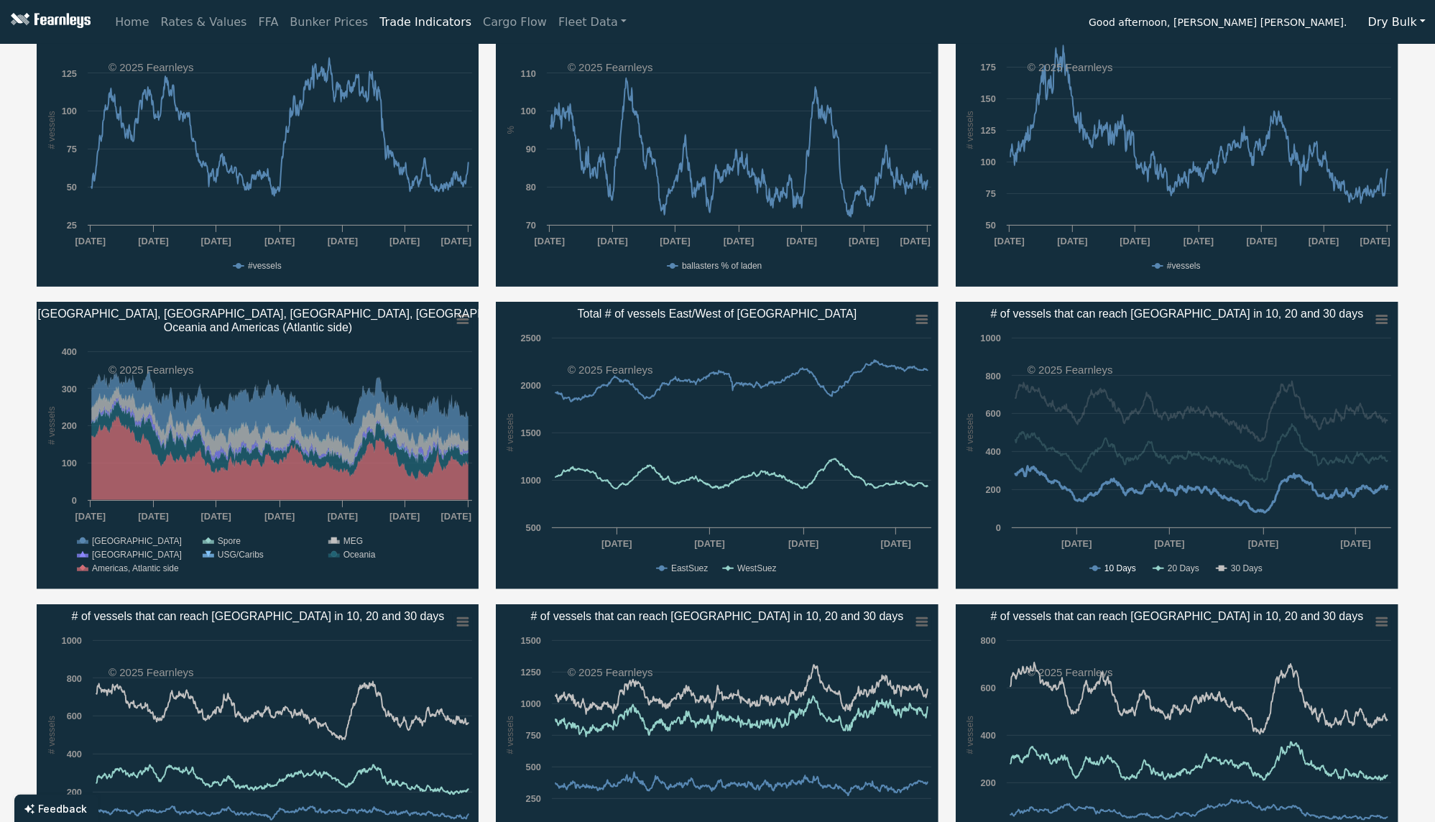
click at [1128, 563] on text "10 Days" at bounding box center [1121, 568] width 32 height 10
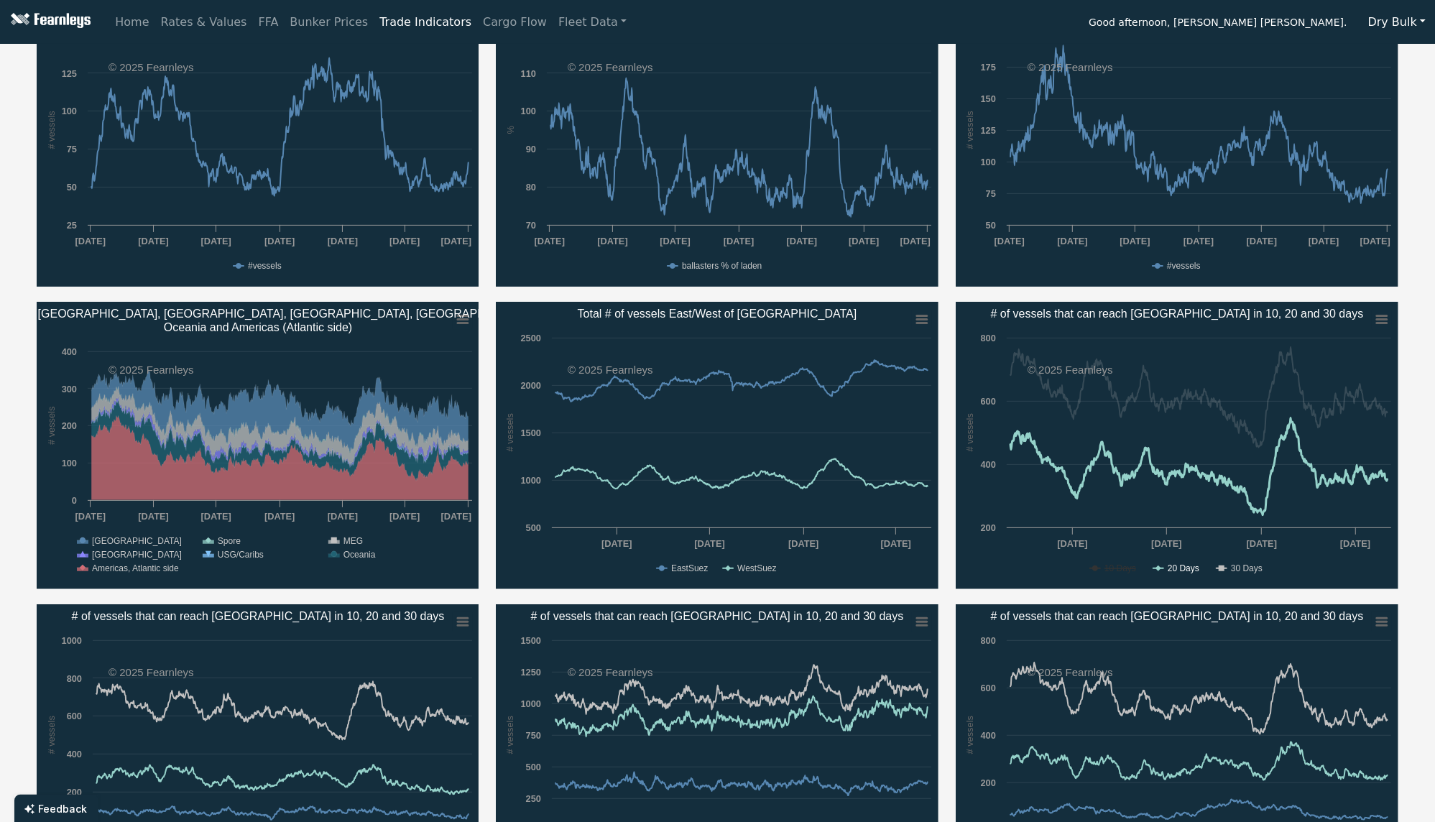
click at [1176, 566] on text "20 Days" at bounding box center [1184, 568] width 32 height 10
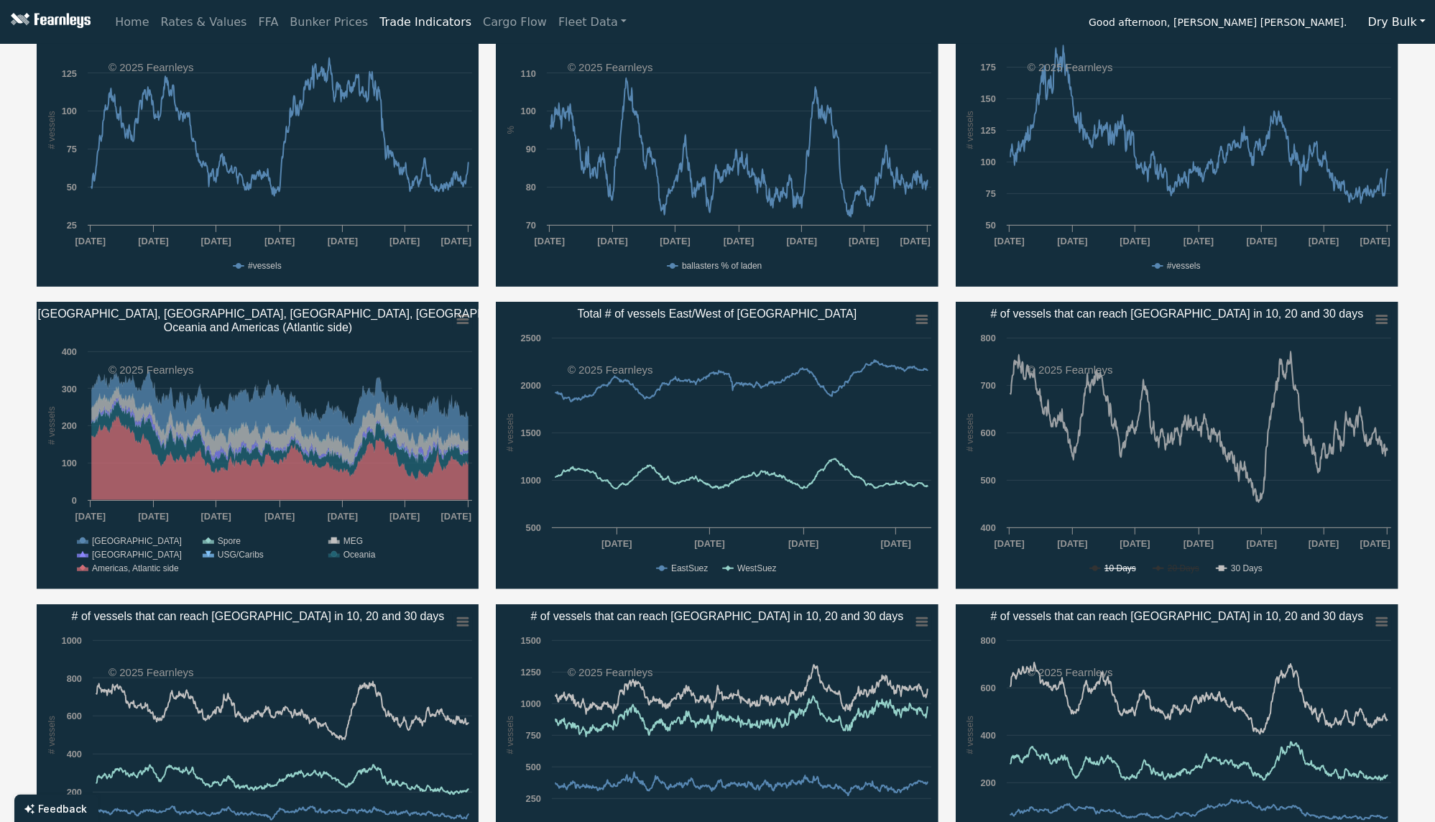
click at [1121, 567] on text "10 Days" at bounding box center [1121, 568] width 32 height 10
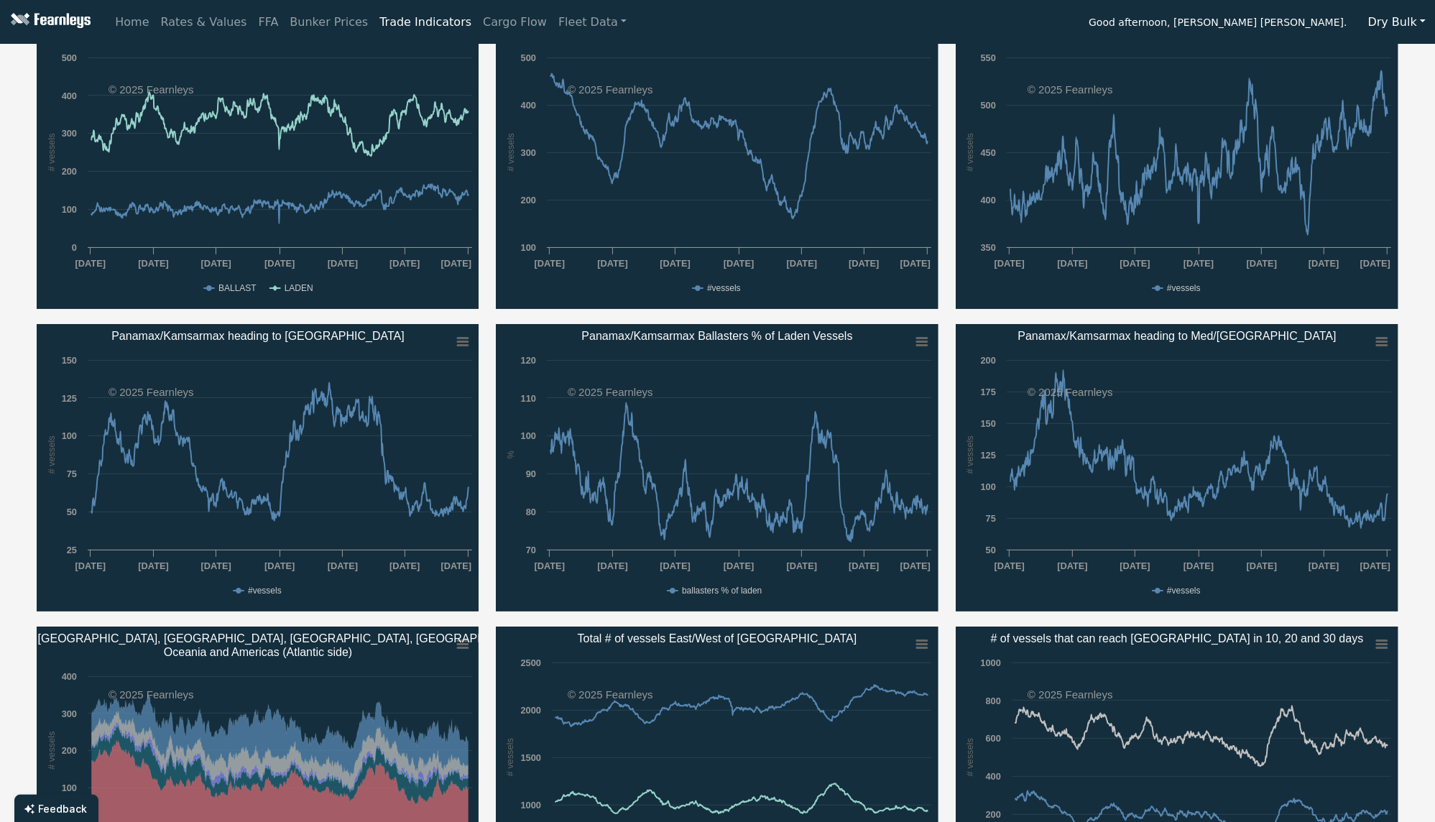
scroll to position [0, 0]
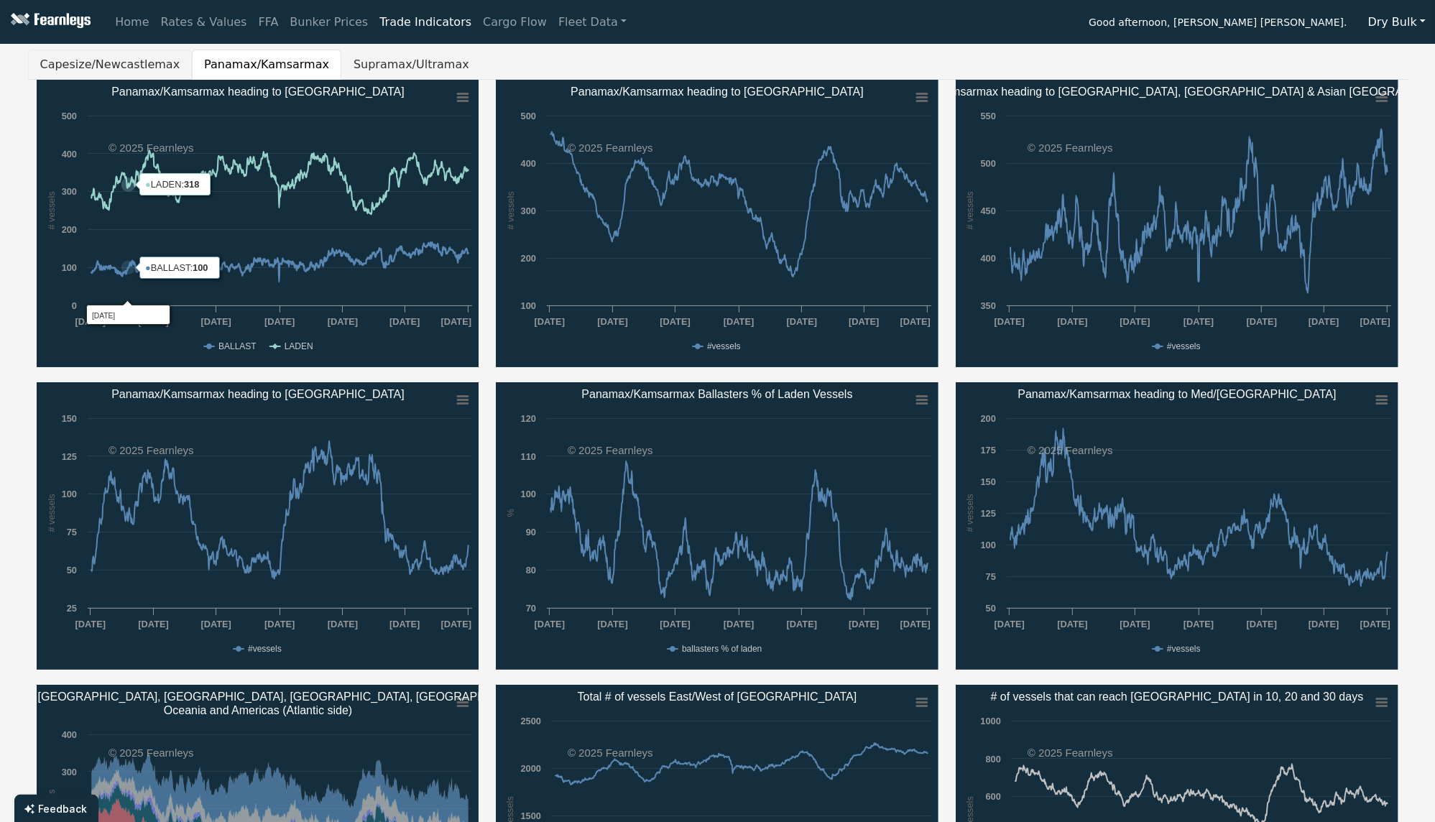
click at [101, 65] on button "Capesize/Newcastlemax" at bounding box center [110, 65] width 165 height 30
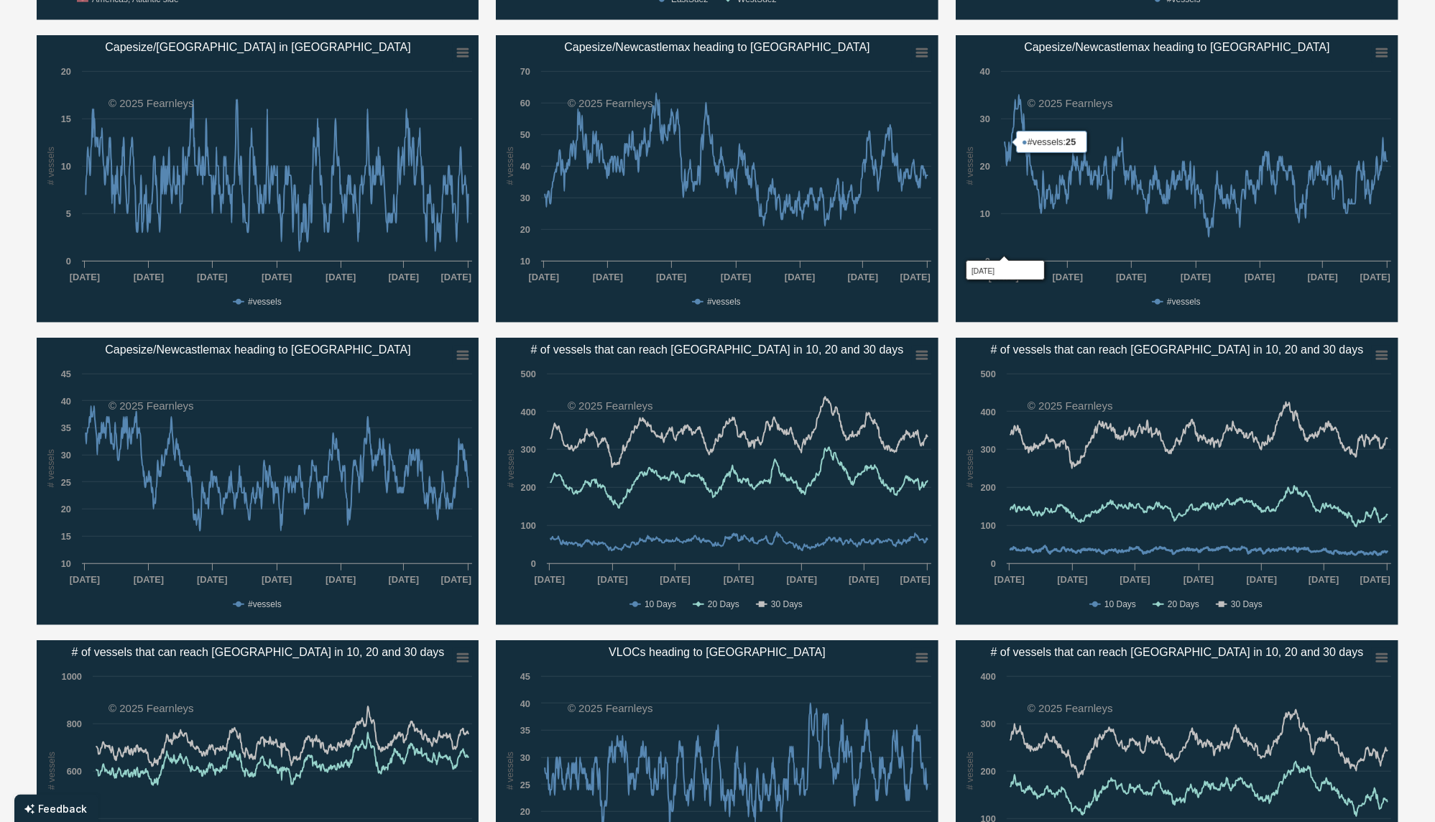
scroll to position [957, 0]
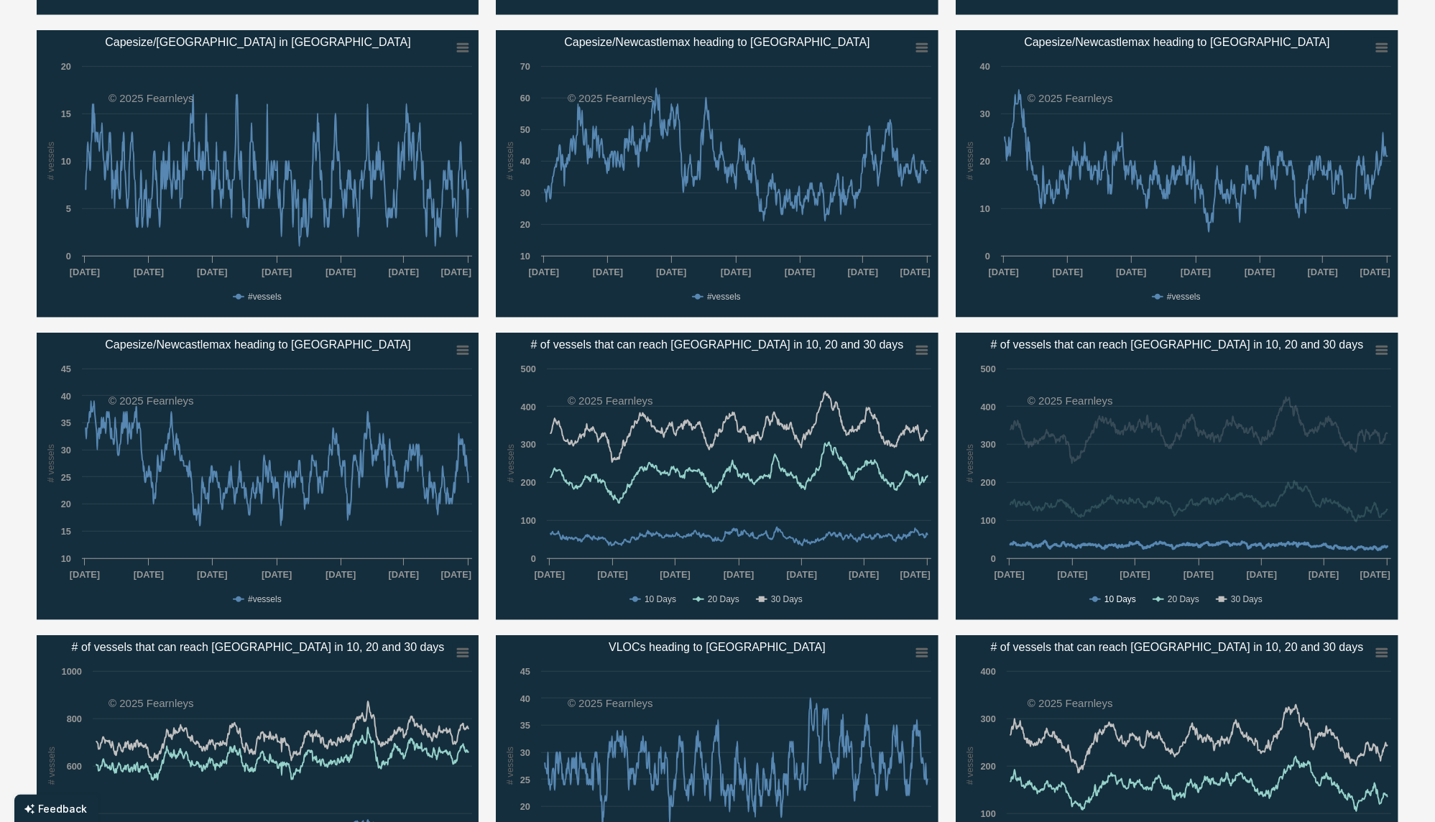
click at [1131, 597] on text "10 Days" at bounding box center [1121, 599] width 32 height 10
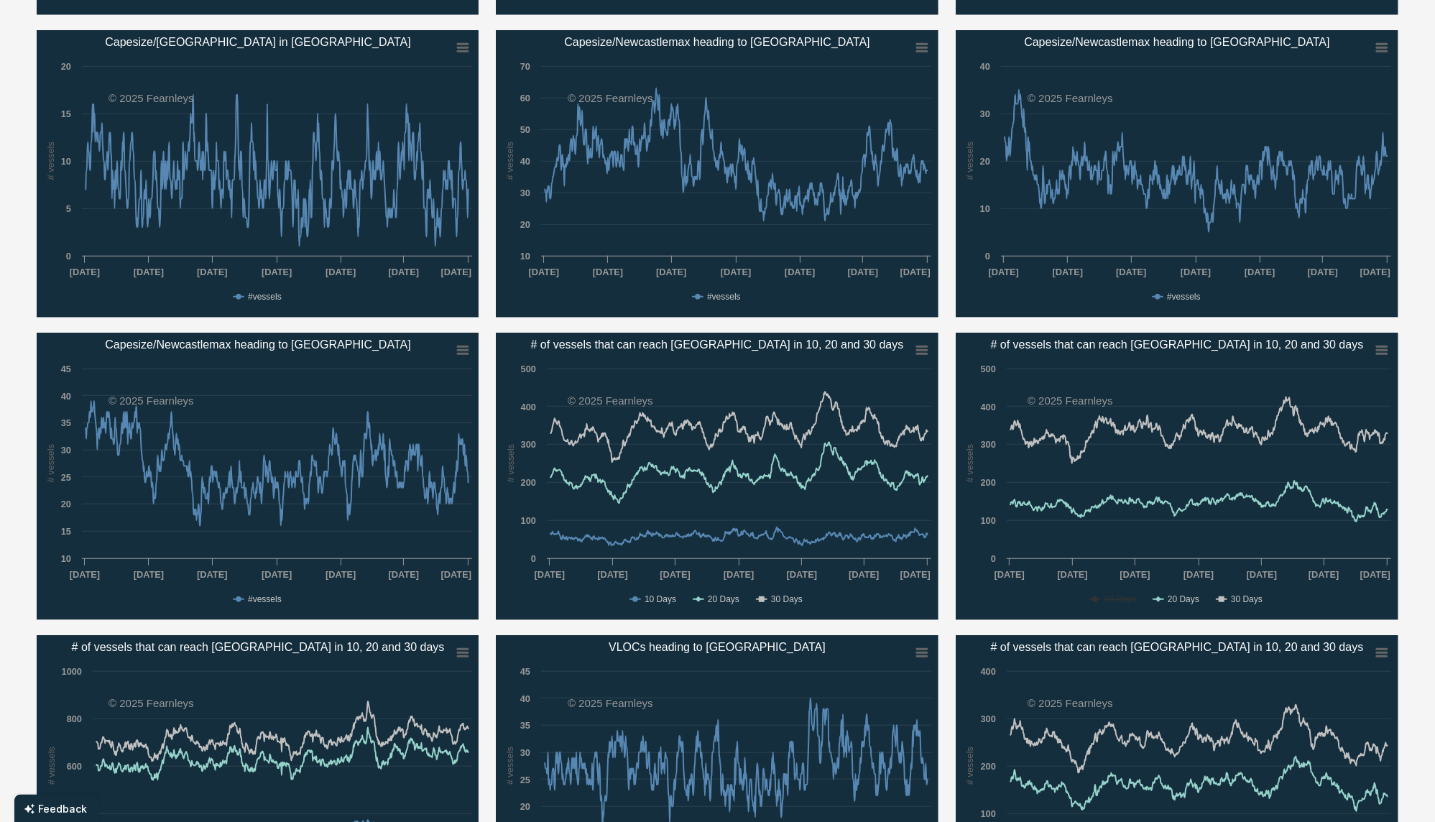
click at [1112, 590] on rect "# of vessels that can reach Rotterdam in 10, 20 and 30 days" at bounding box center [1177, 476] width 443 height 287
click at [1118, 595] on text "10 Days" at bounding box center [1121, 599] width 32 height 10
drag, startPoint x: 1180, startPoint y: 597, endPoint x: 1220, endPoint y: 598, distance: 40.3
click at [1183, 597] on text "20 Days" at bounding box center [1184, 599] width 32 height 10
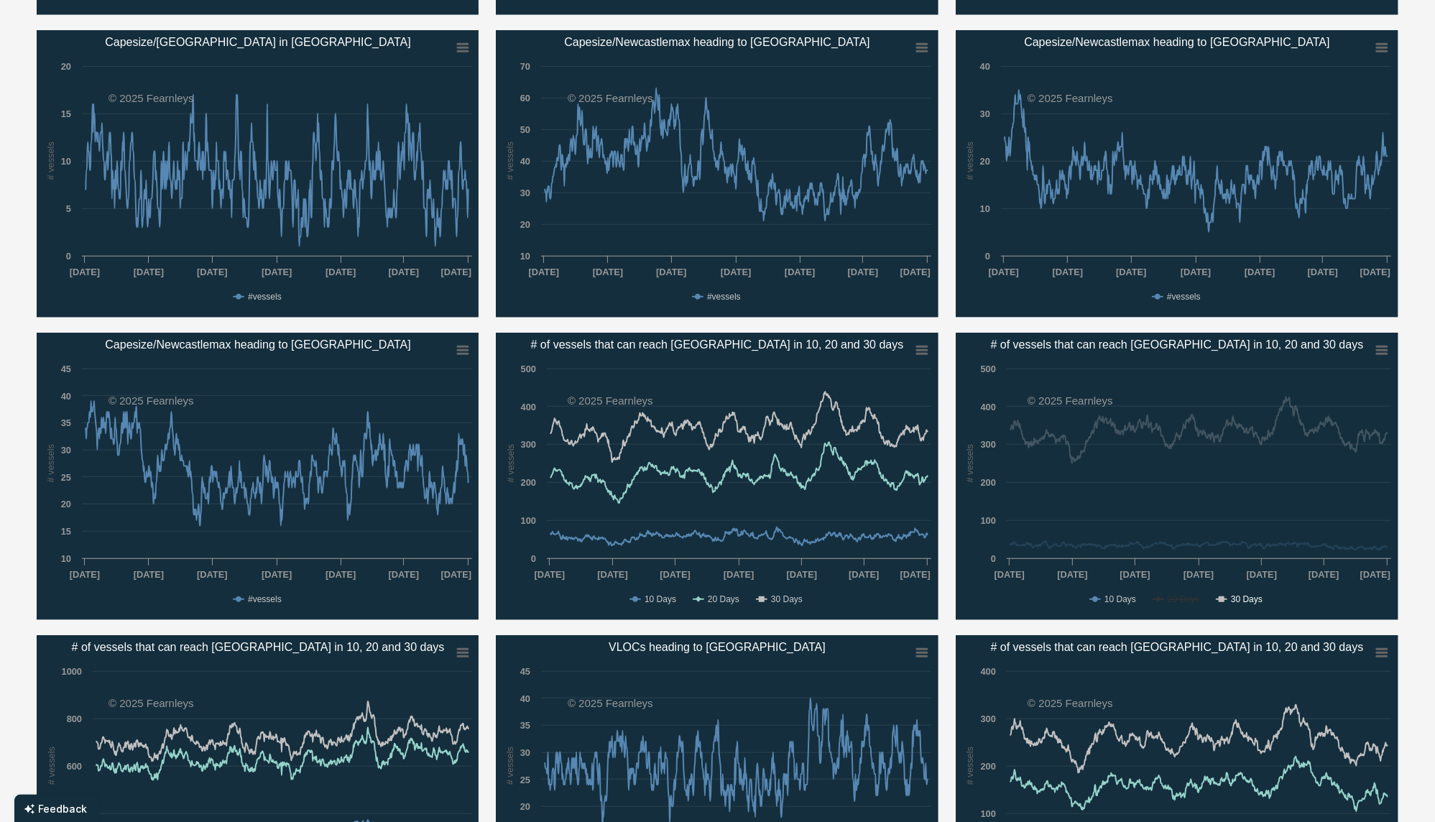
click at [1240, 599] on text "30 Days" at bounding box center [1247, 599] width 32 height 10
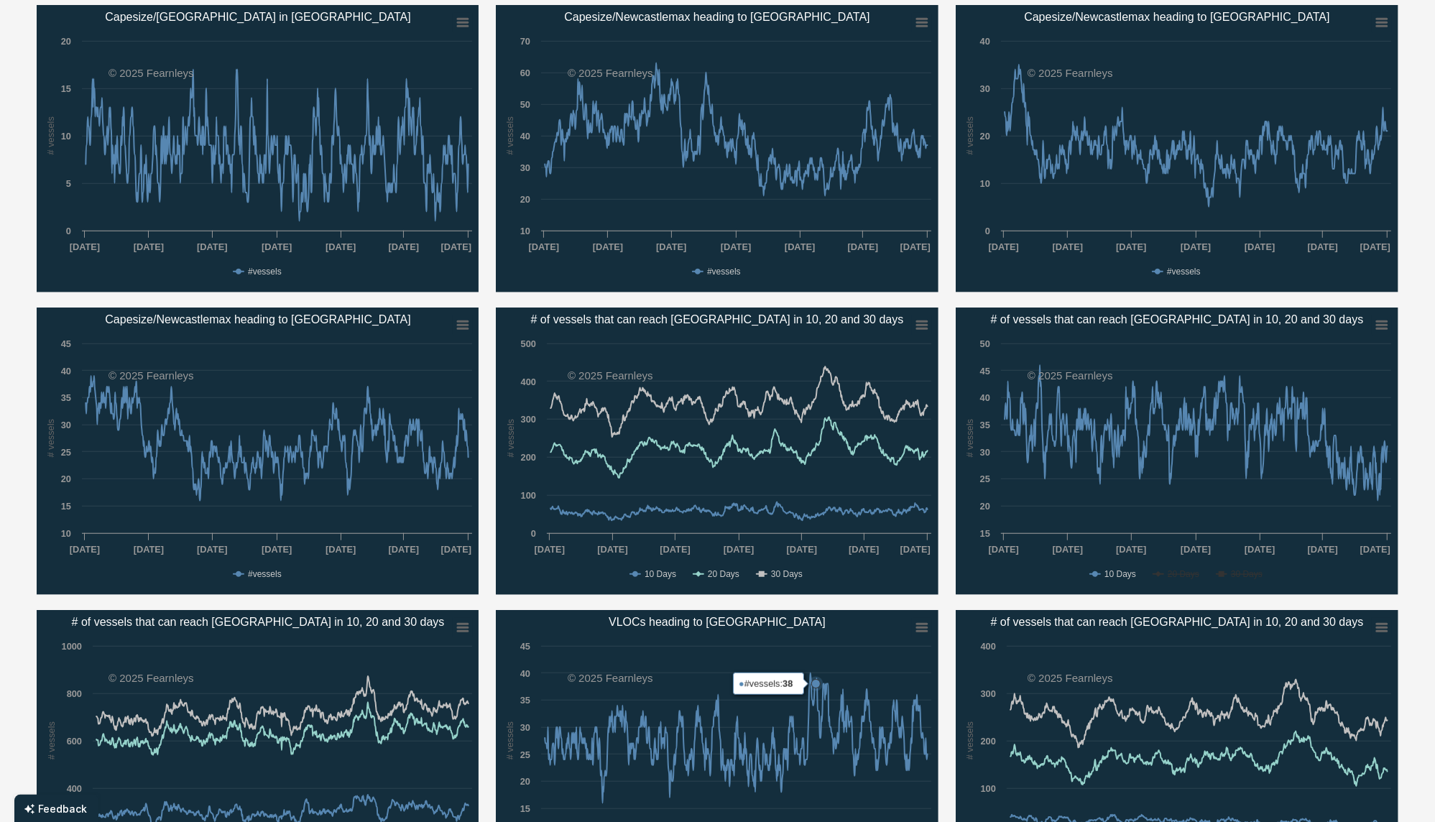
scroll to position [1150, 0]
